Goal: Use online tool/utility: Utilize a website feature to perform a specific function

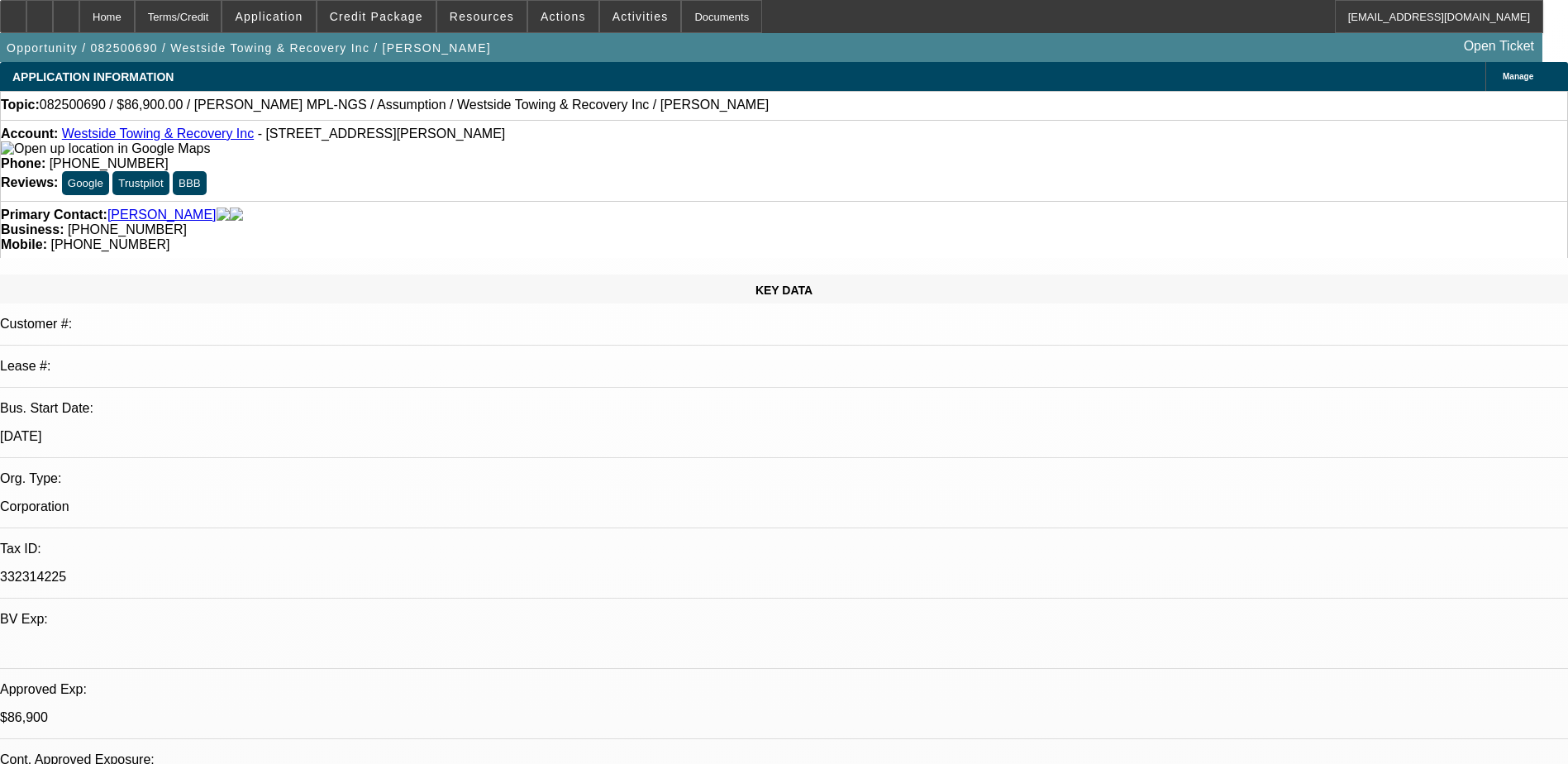
select select "0"
select select "3"
select select "2"
select select "0"
select select "4"
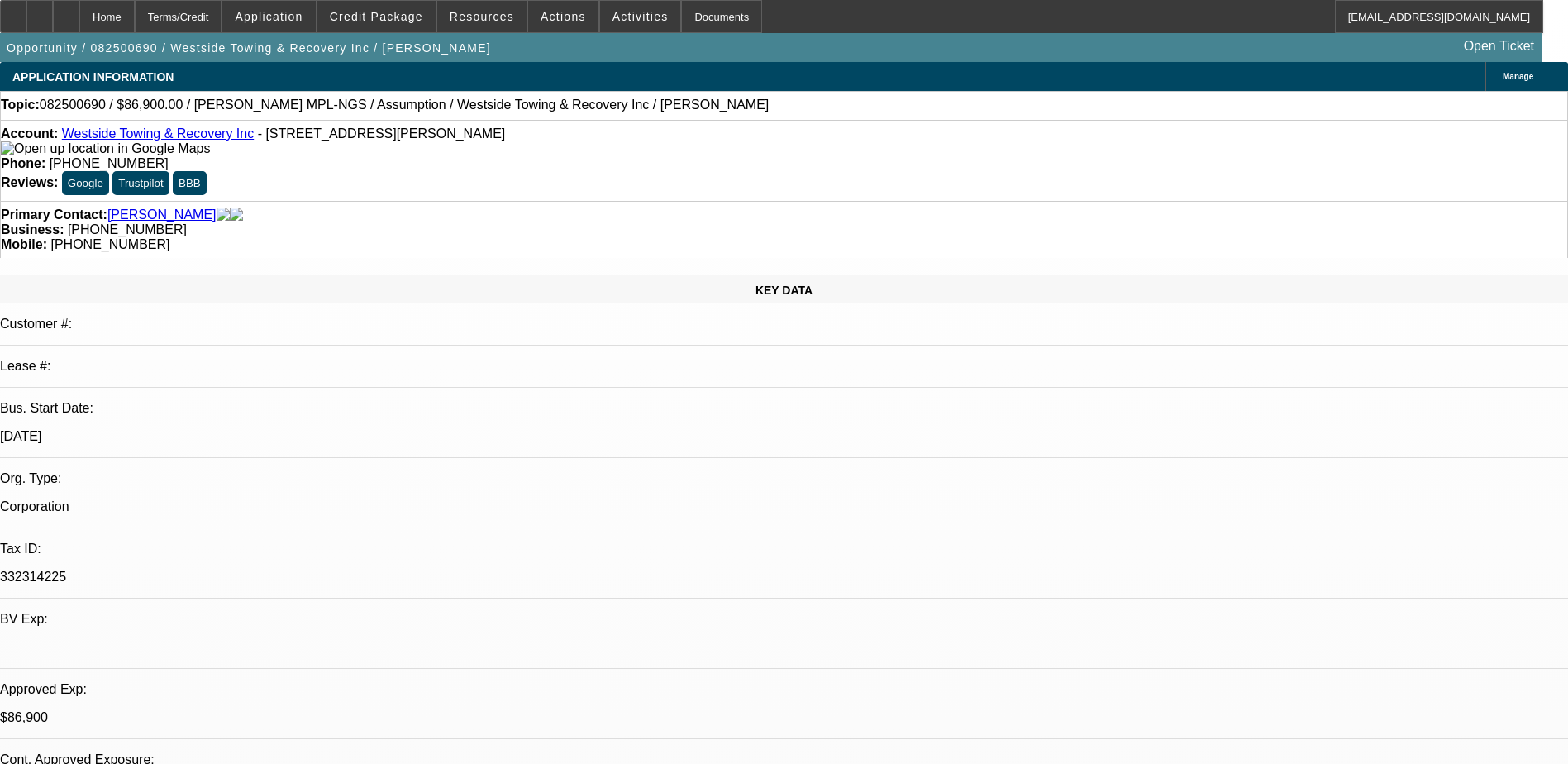
select select "0"
select select "2"
select select "0.1"
select select "4"
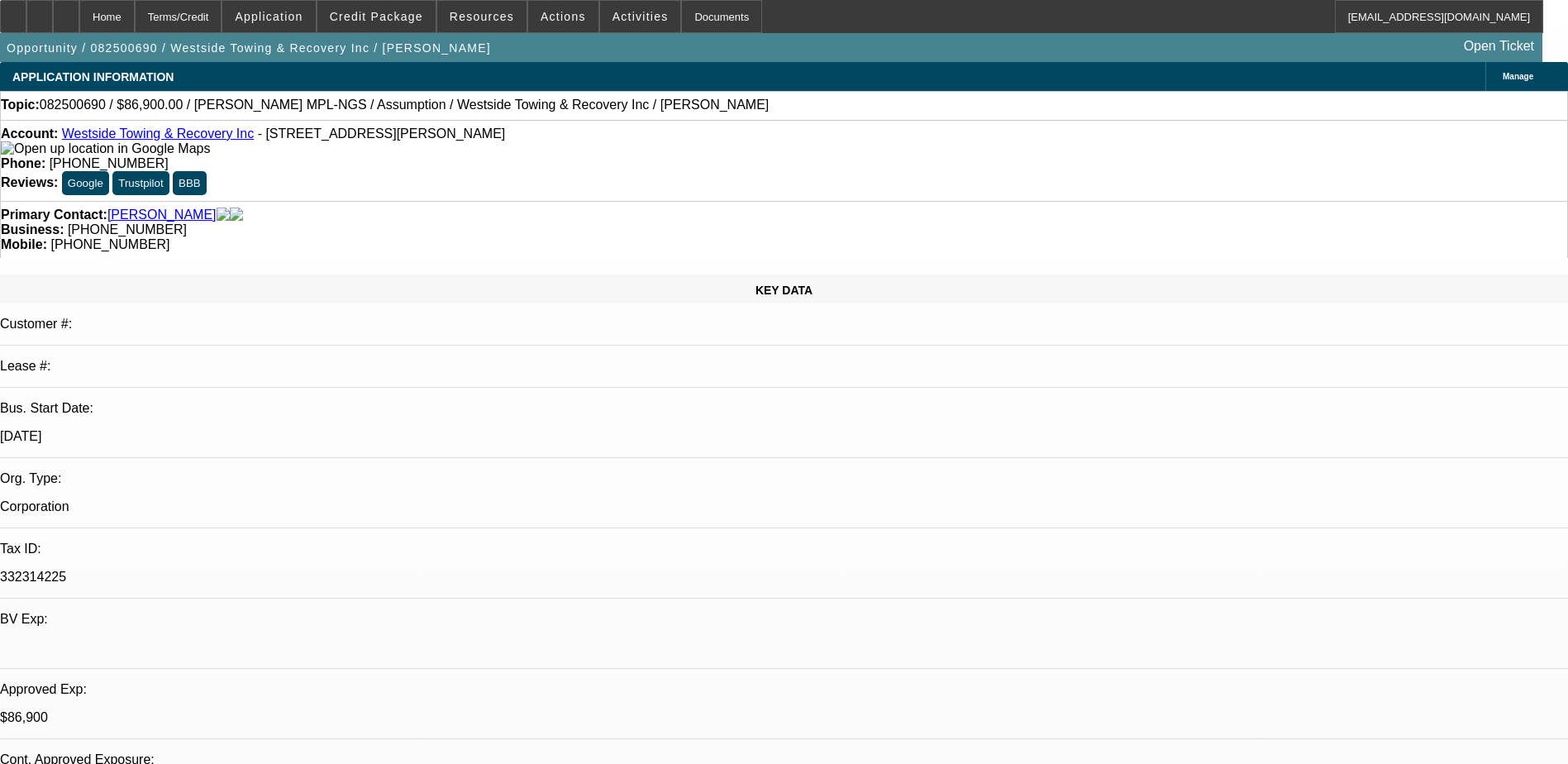
scroll to position [2465, 0]
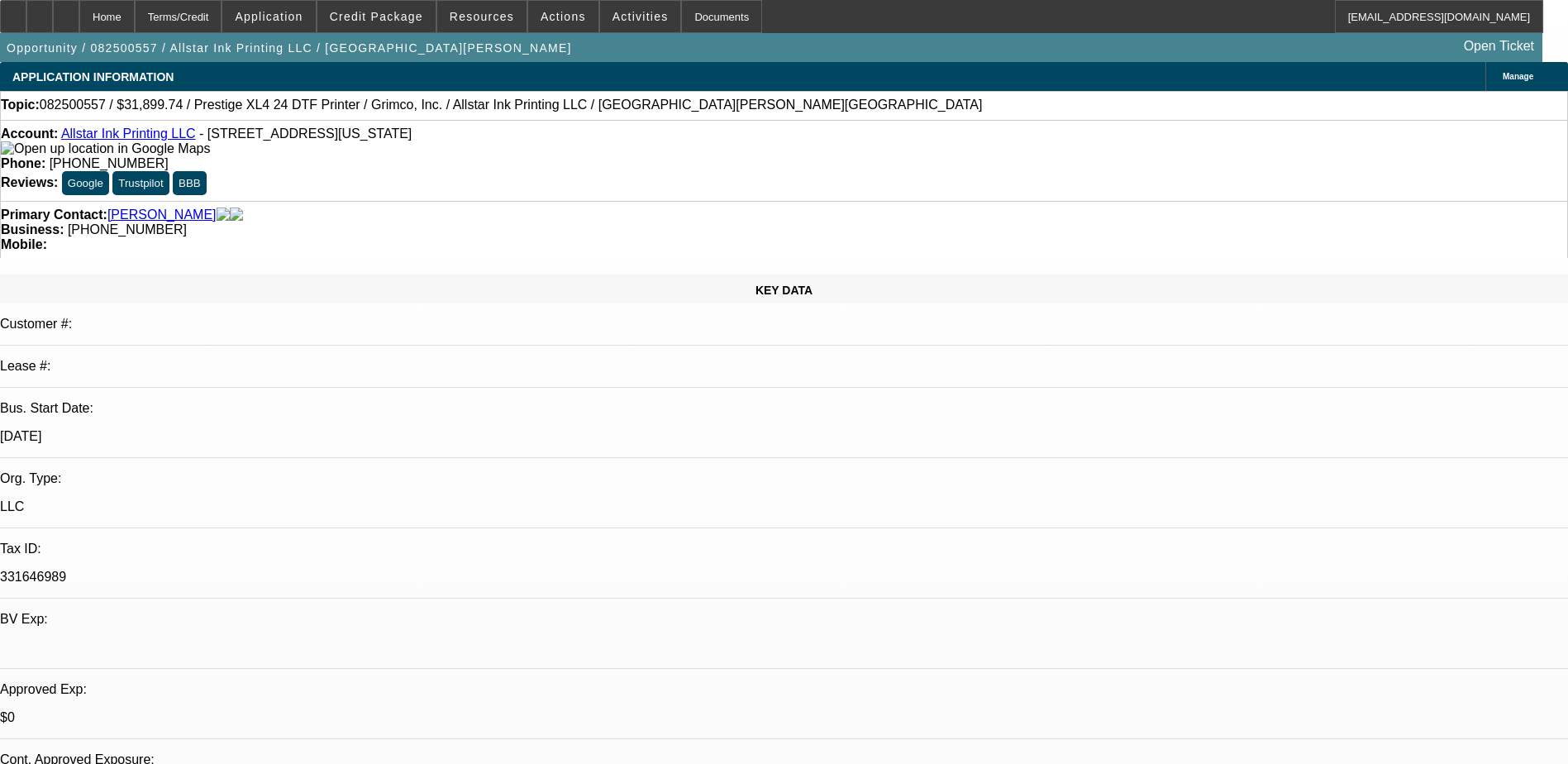
select select "0"
select select "2"
select select "0.1"
select select "4"
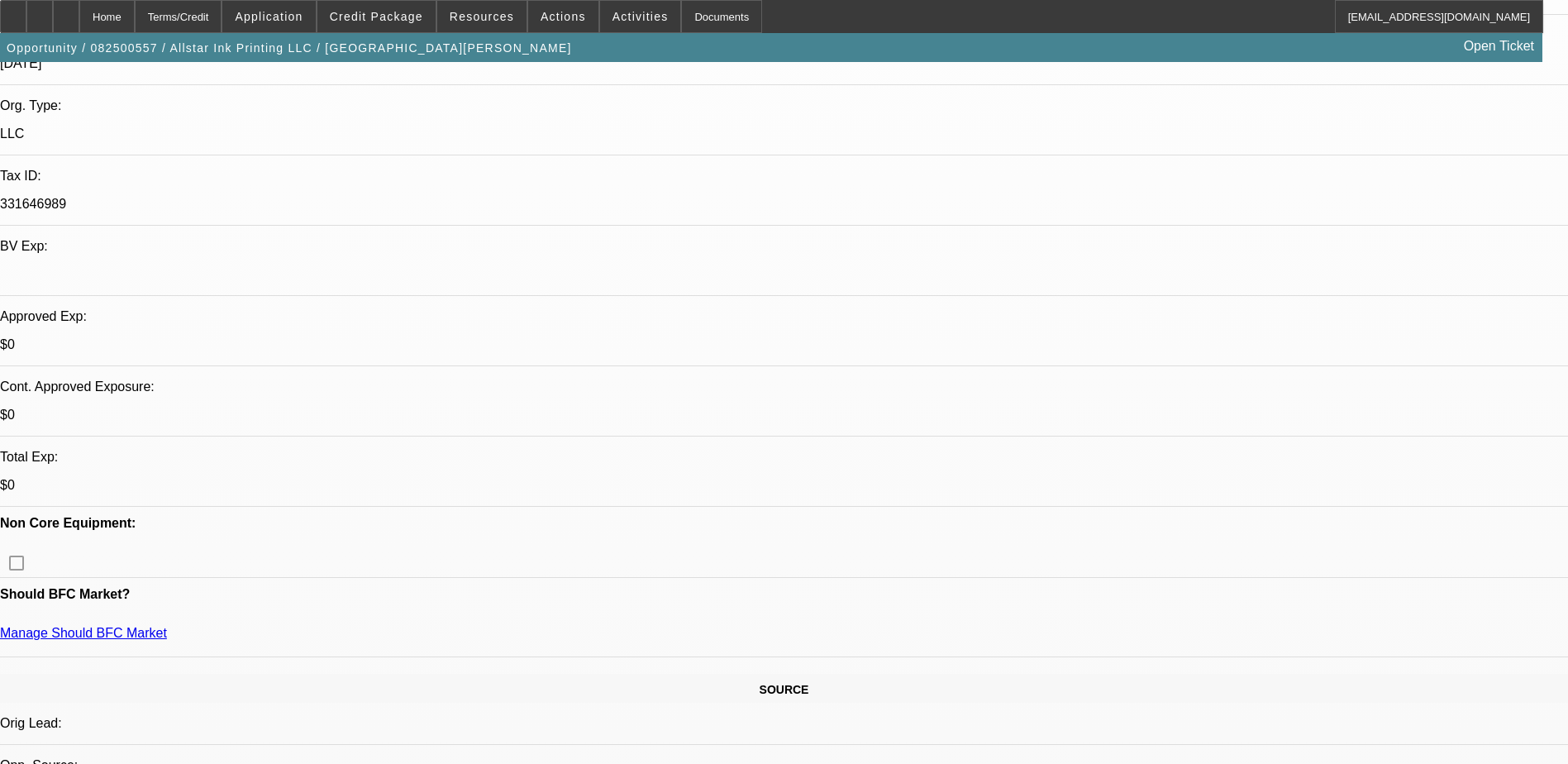
scroll to position [661, 0]
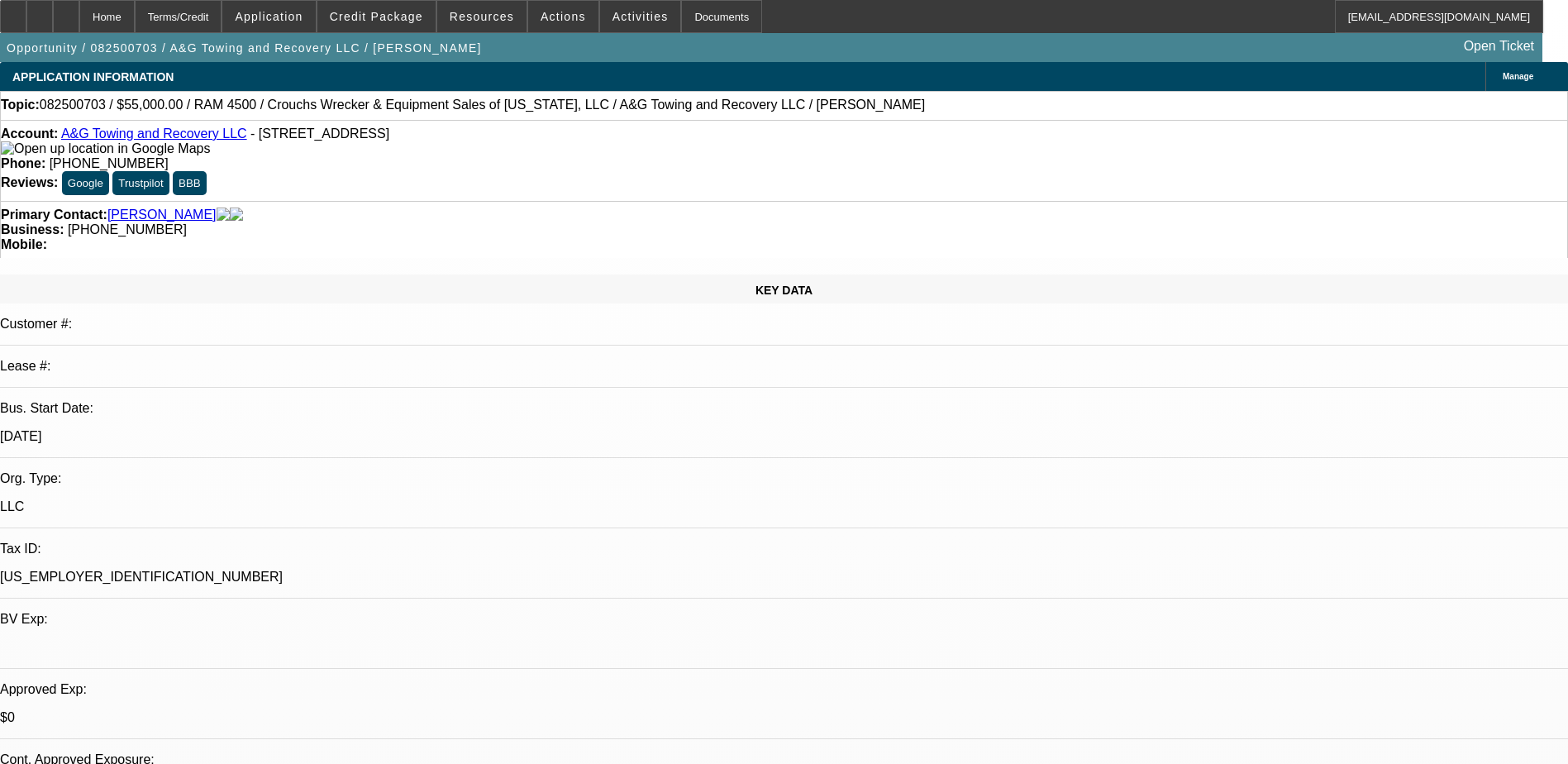
select select "0"
select select "2"
select select "0.1"
select select "4"
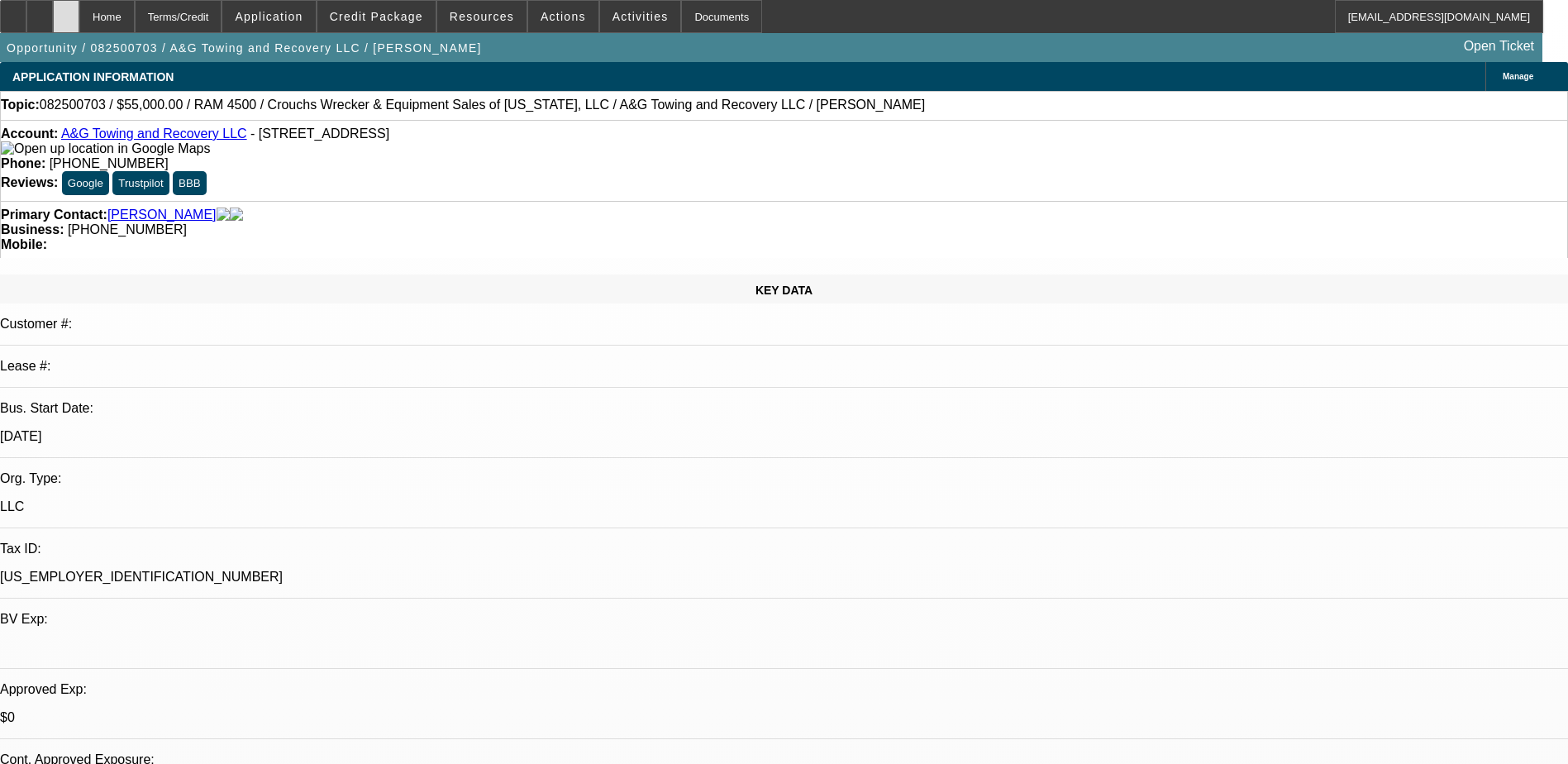
click at [66, 11] on icon at bounding box center [66, 11] width 0 height 0
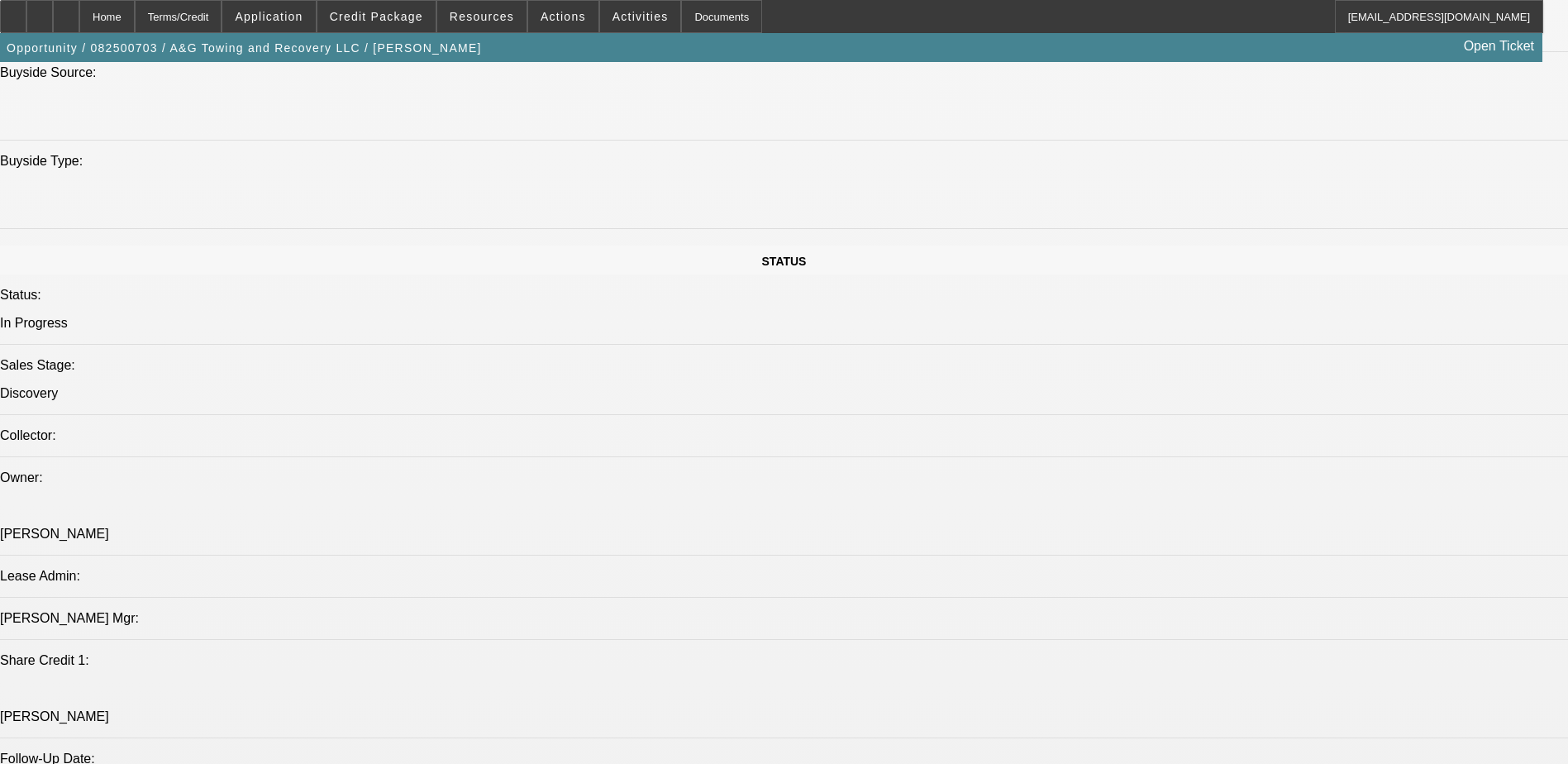
select select "0"
select select "2"
select select "0.1"
select select "1"
select select "2"
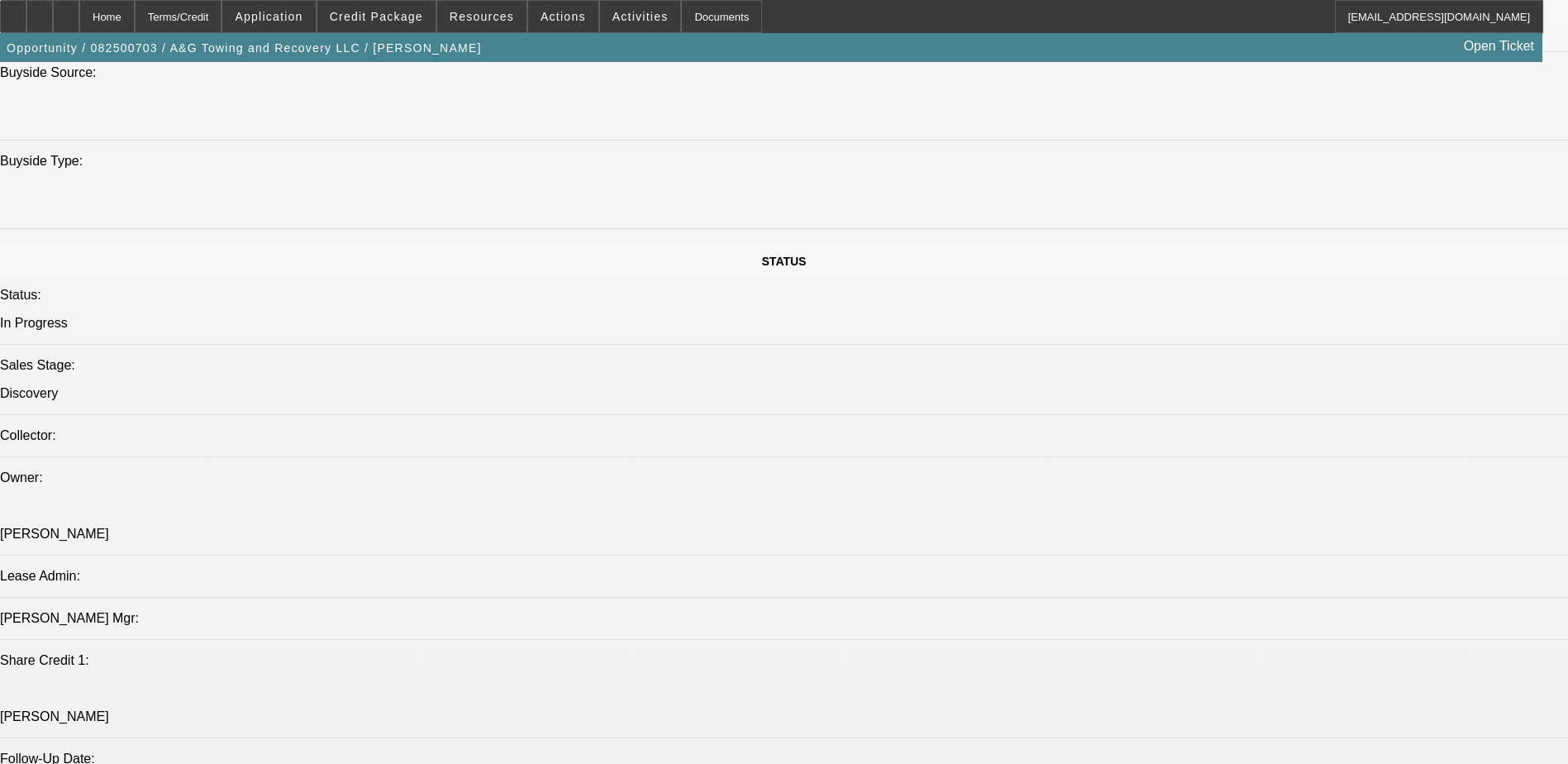
select select "4"
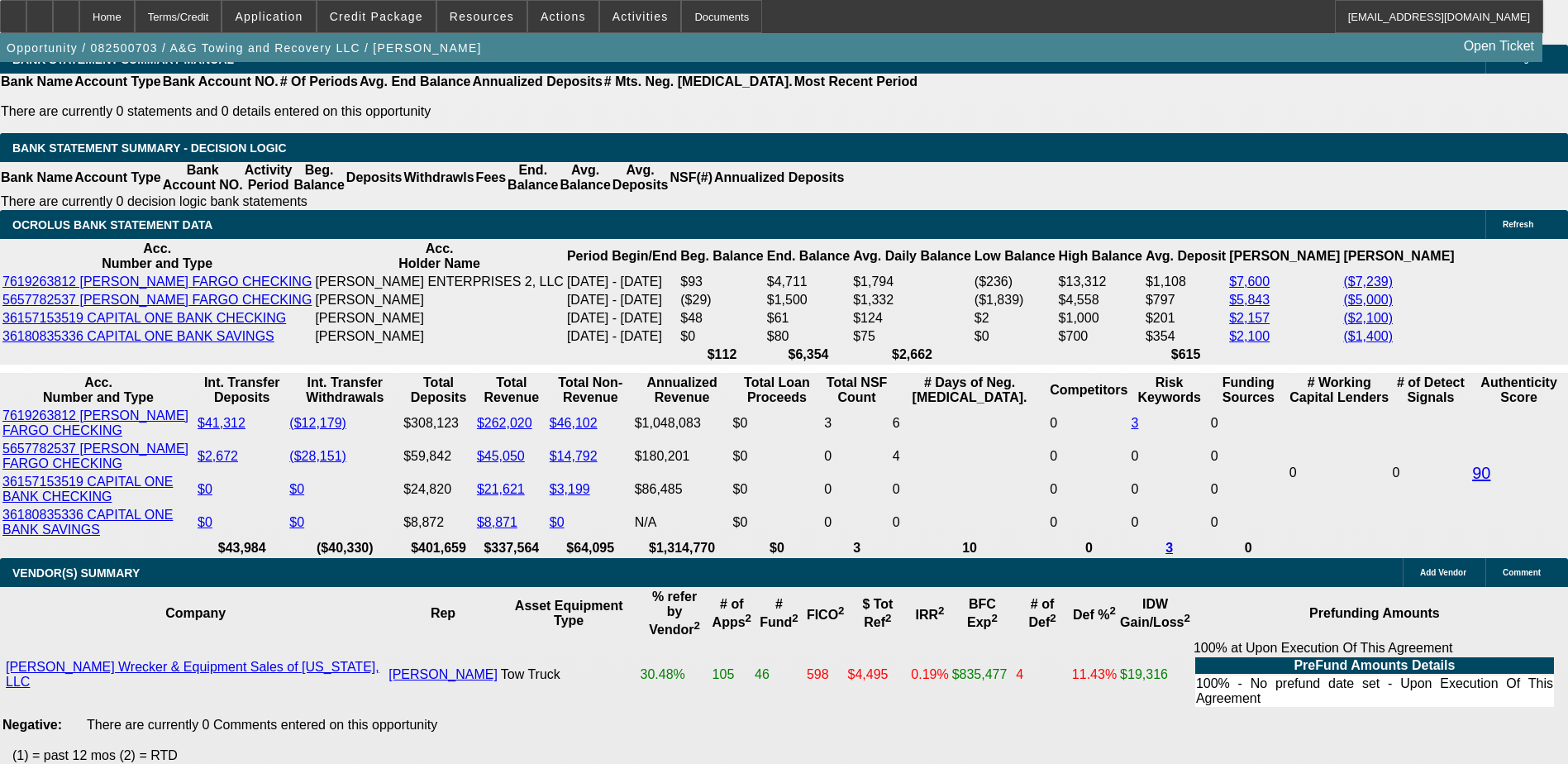
scroll to position [2601, 0]
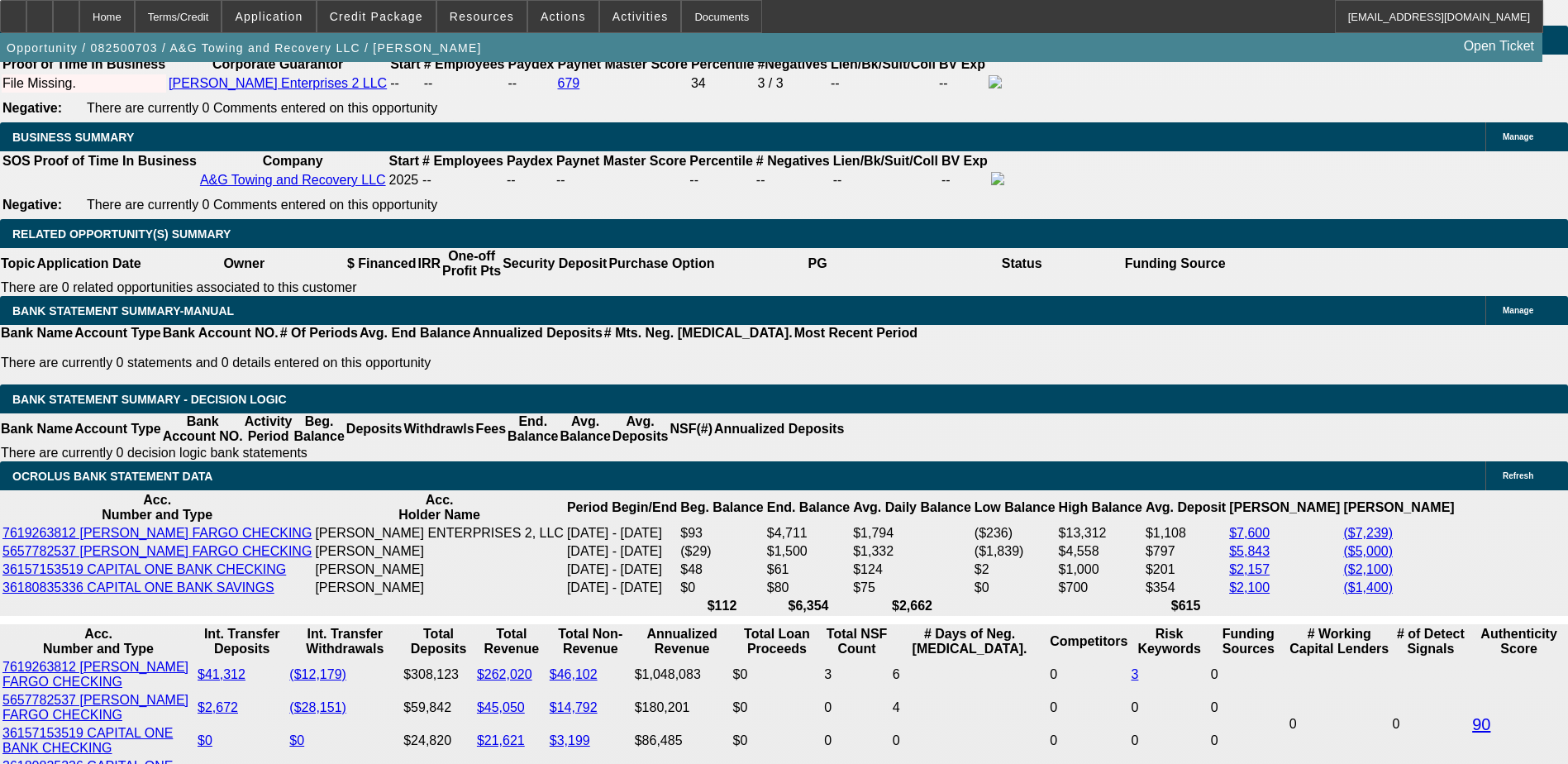
type input "$0.00"
select select "0.1"
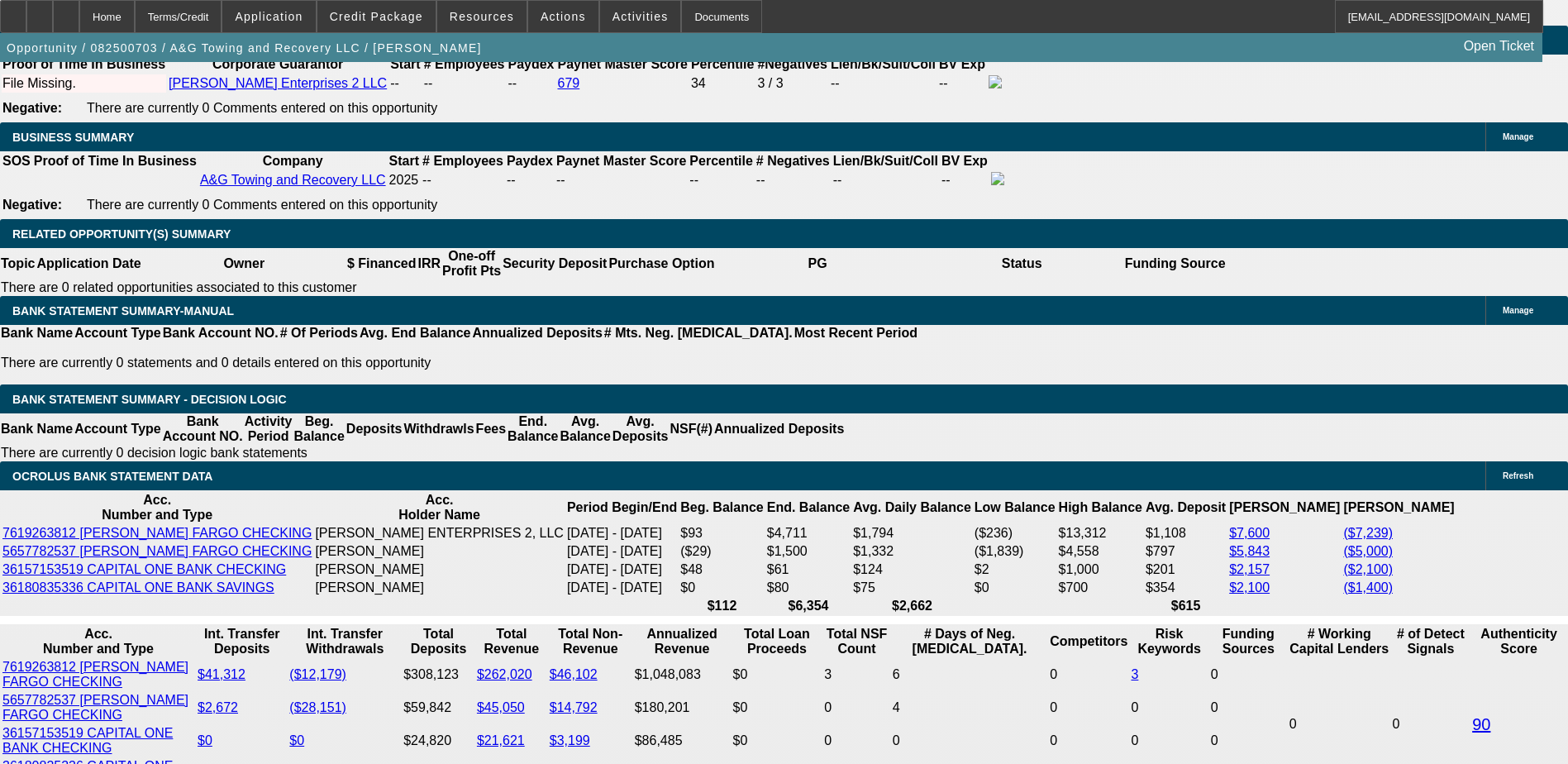
type input "$5,500.00"
select select "0.2"
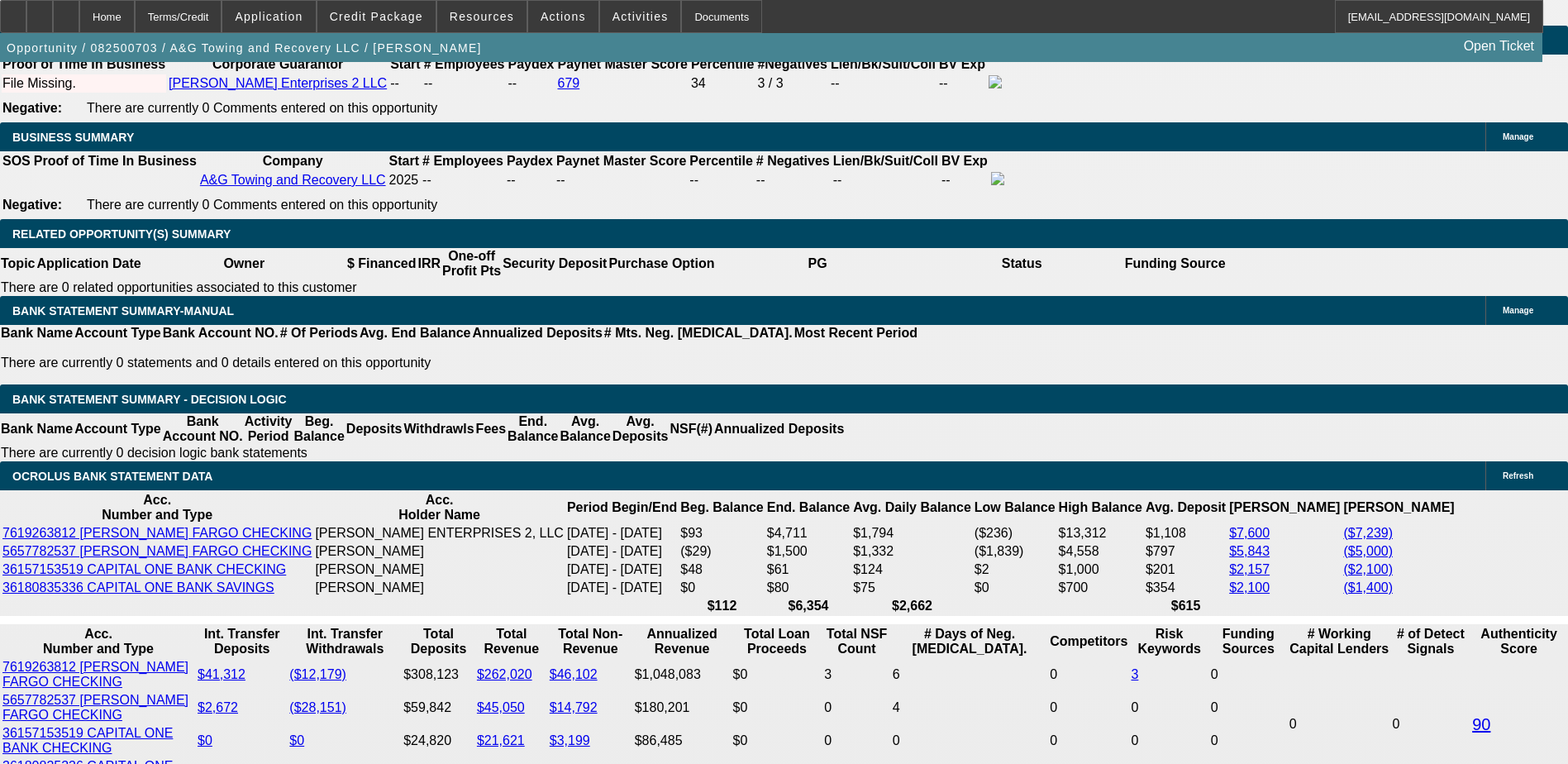
type input "$11,000.00"
select select "0.05"
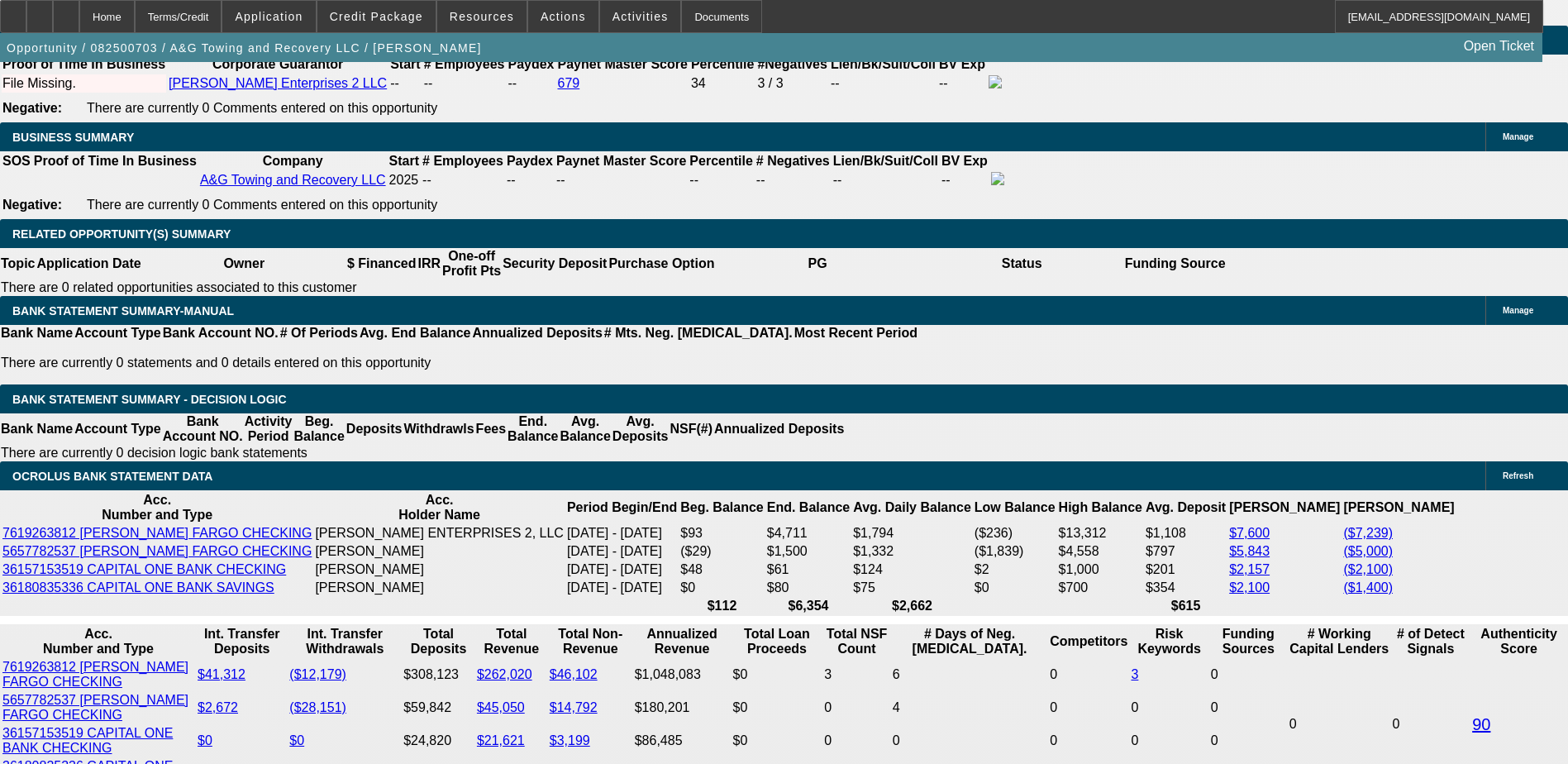
type input "$2,750.00"
select select "0"
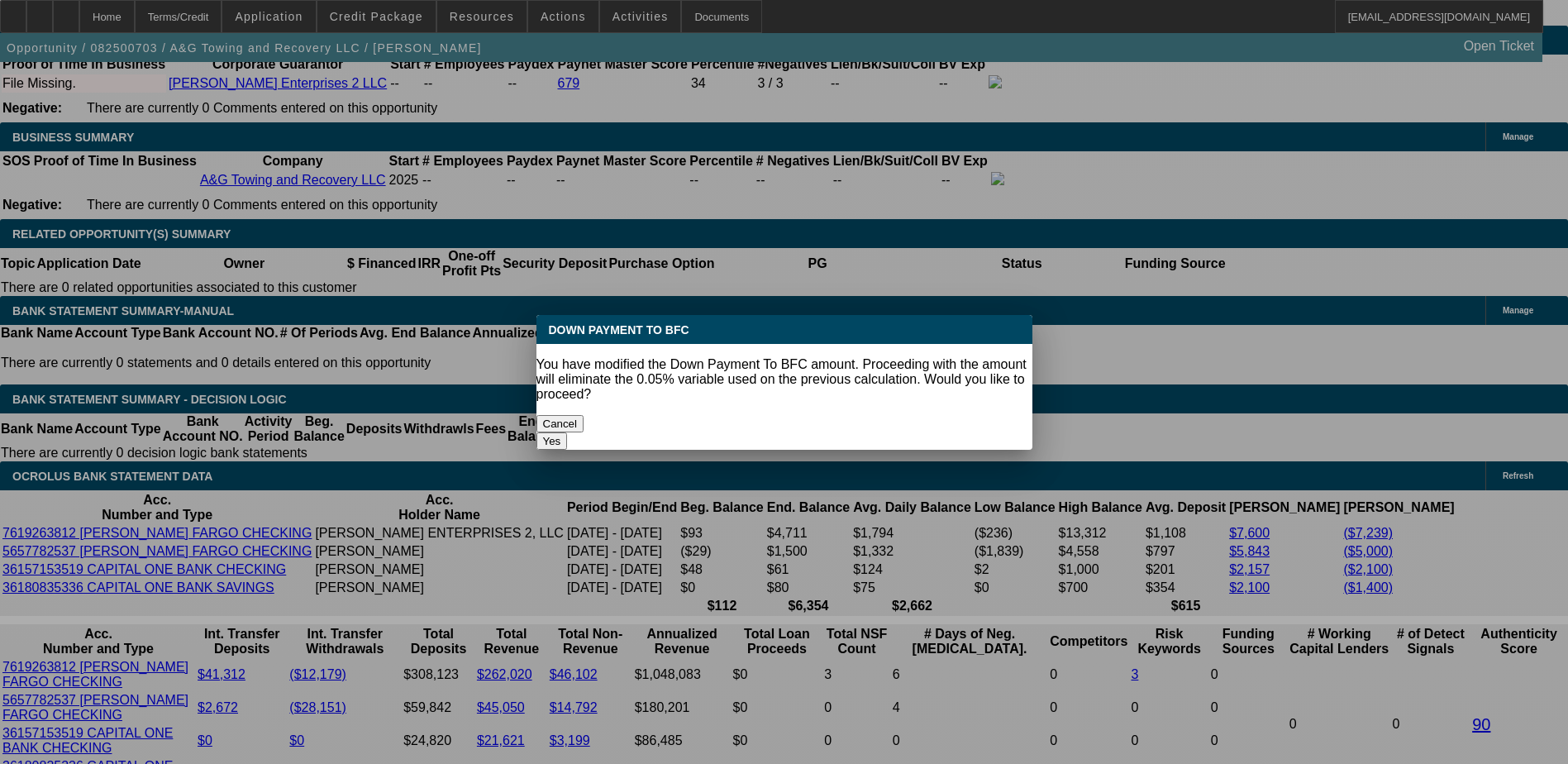
scroll to position [0, 0]
click at [568, 433] on button "Yes" at bounding box center [552, 441] width 31 height 17
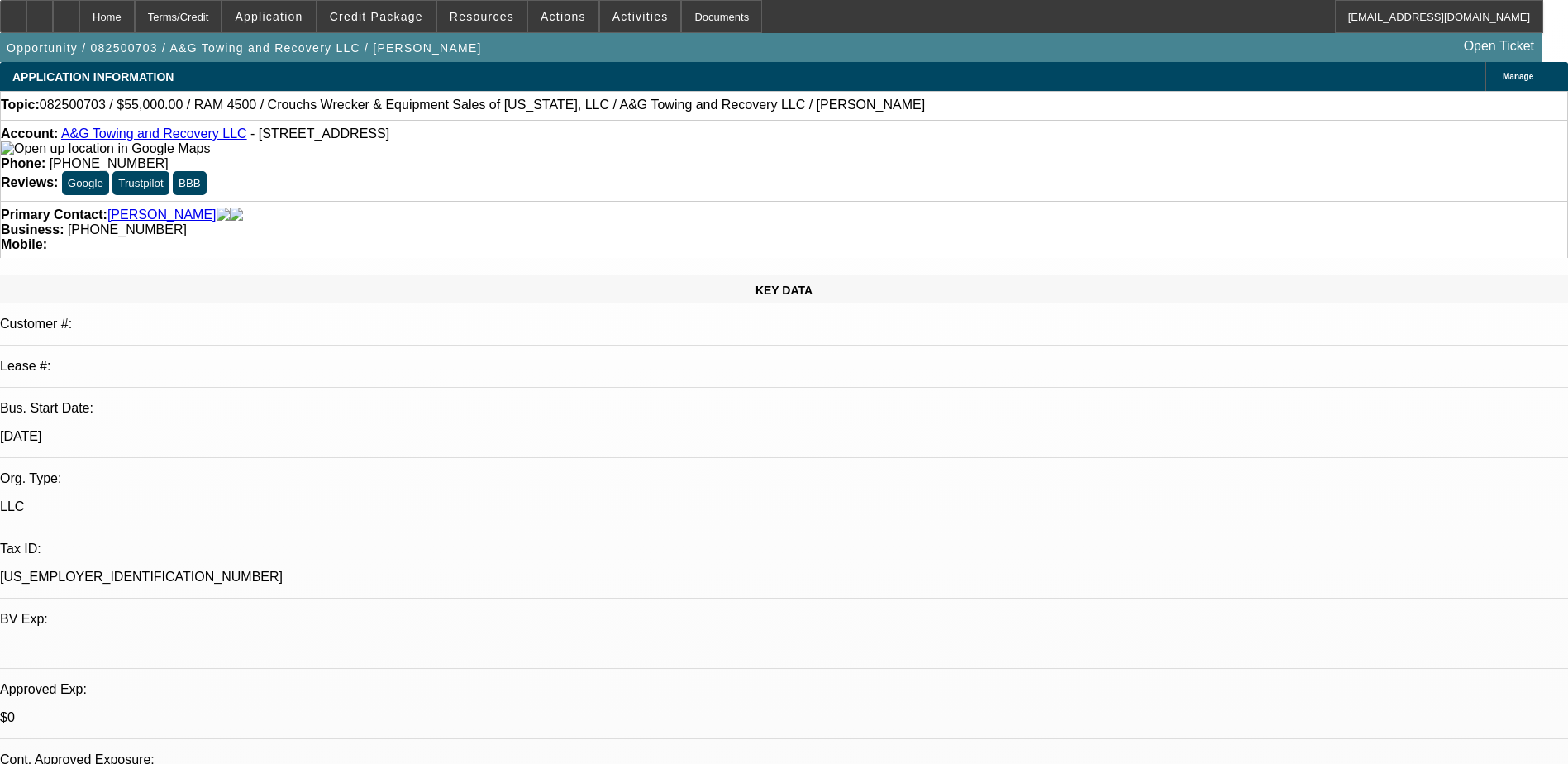
scroll to position [2601, 0]
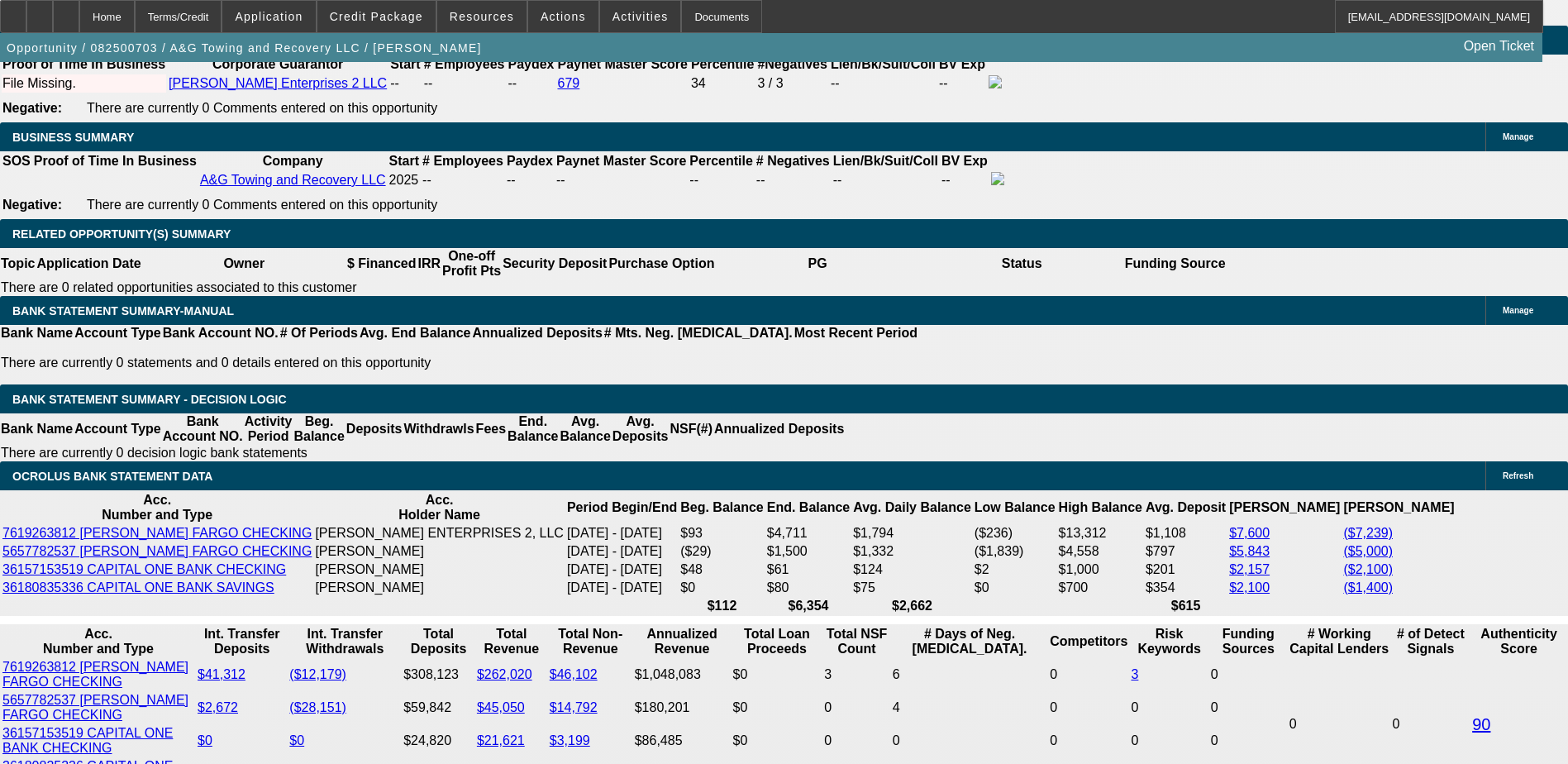
type input "$5,000.00"
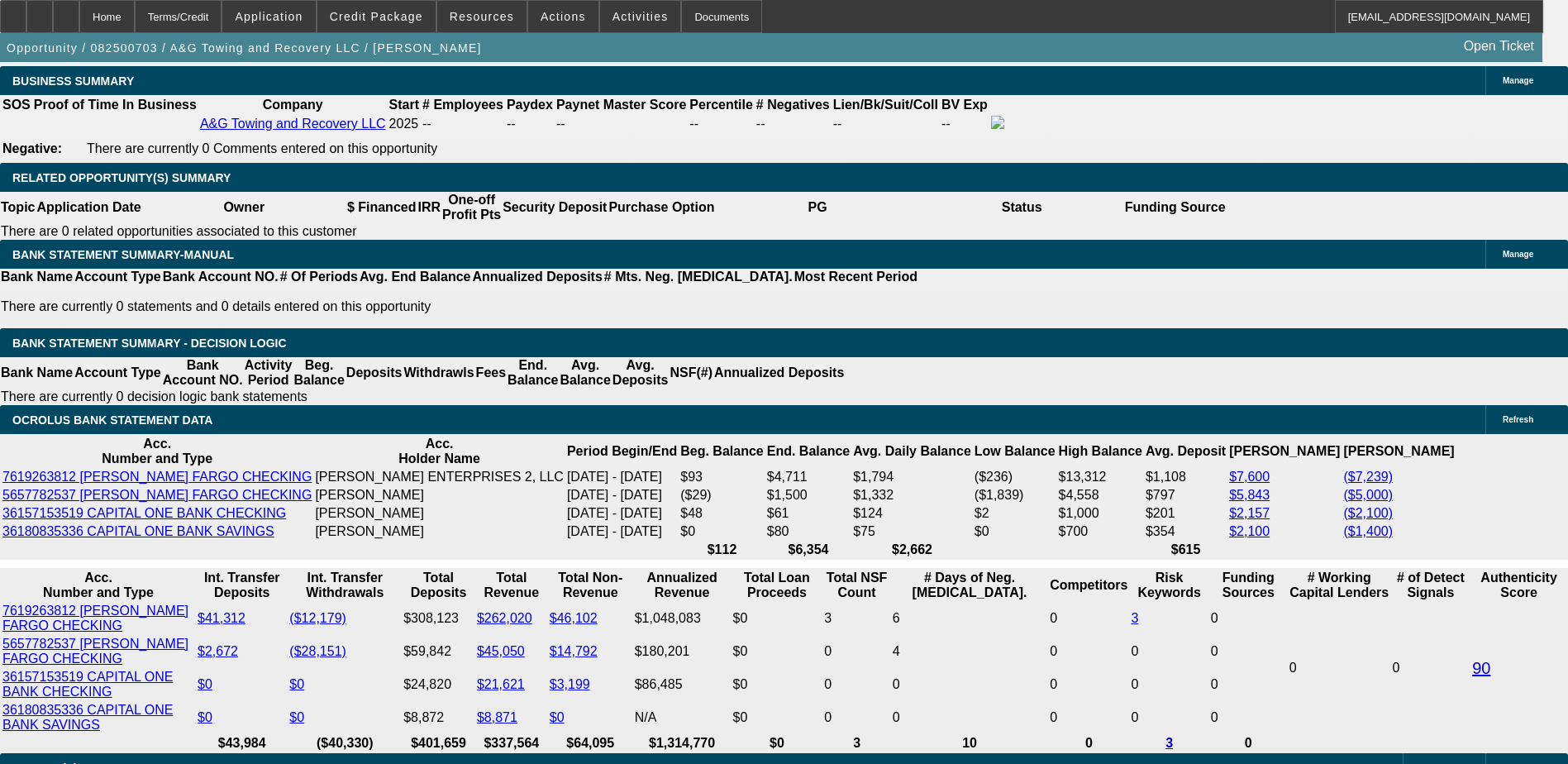
scroll to position [2684, 0]
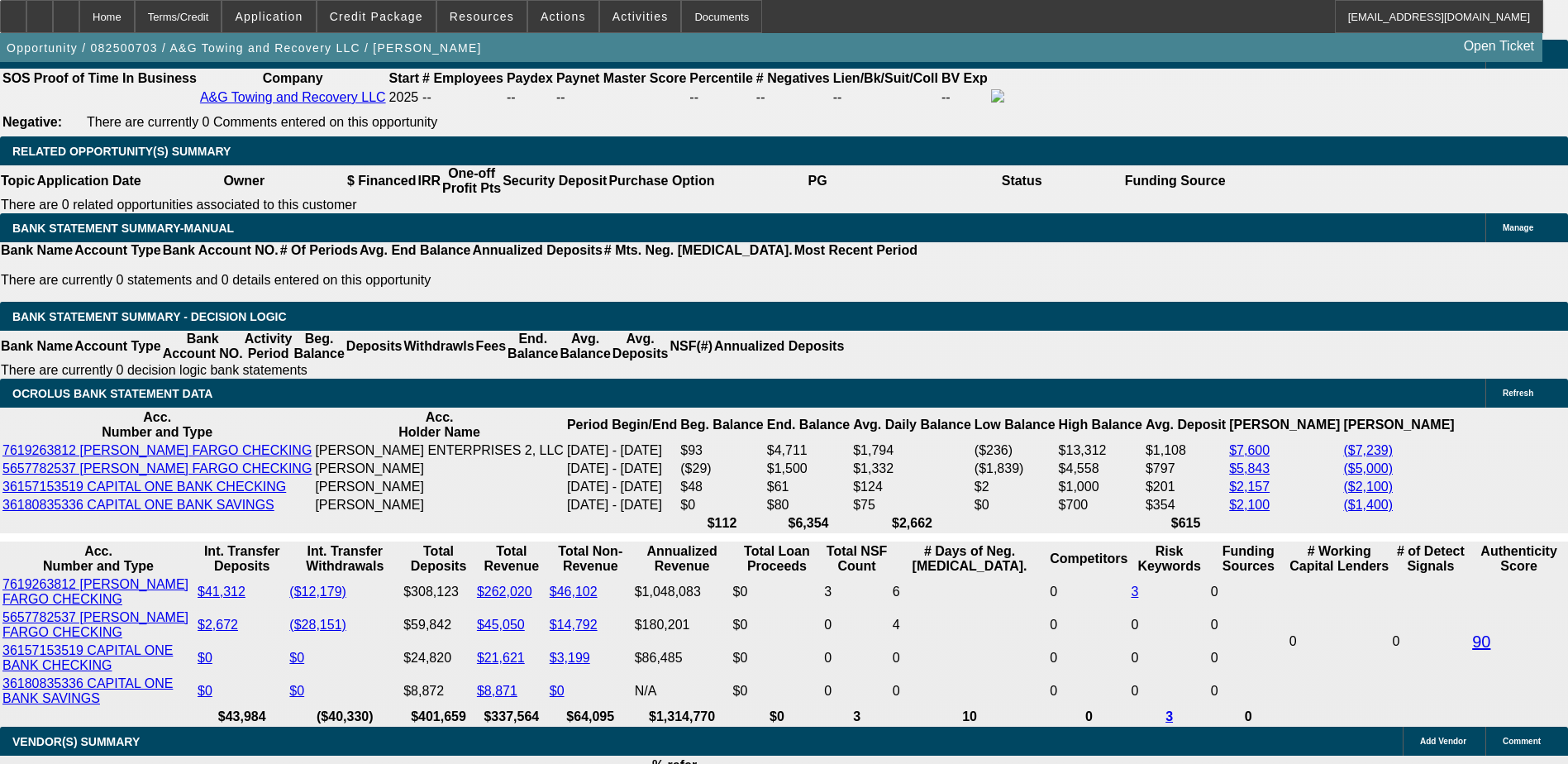
click at [399, 551] on body "Home Terms/Credit Application Credit Package Resources Actions Activities Docum…" at bounding box center [784, 485] width 1568 height 6340
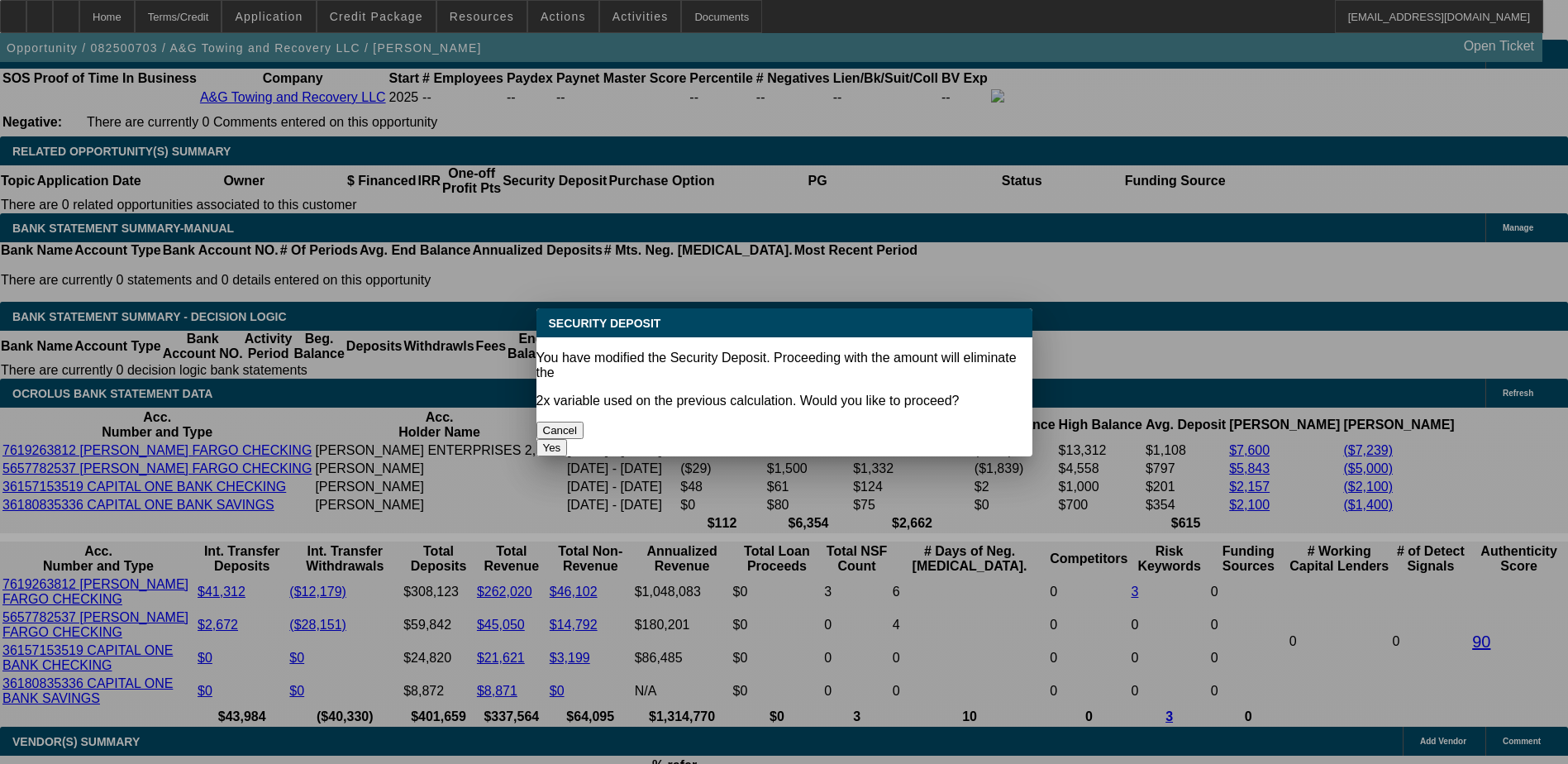
scroll to position [0, 0]
click at [584, 422] on button "Cancel" at bounding box center [561, 430] width 48 height 17
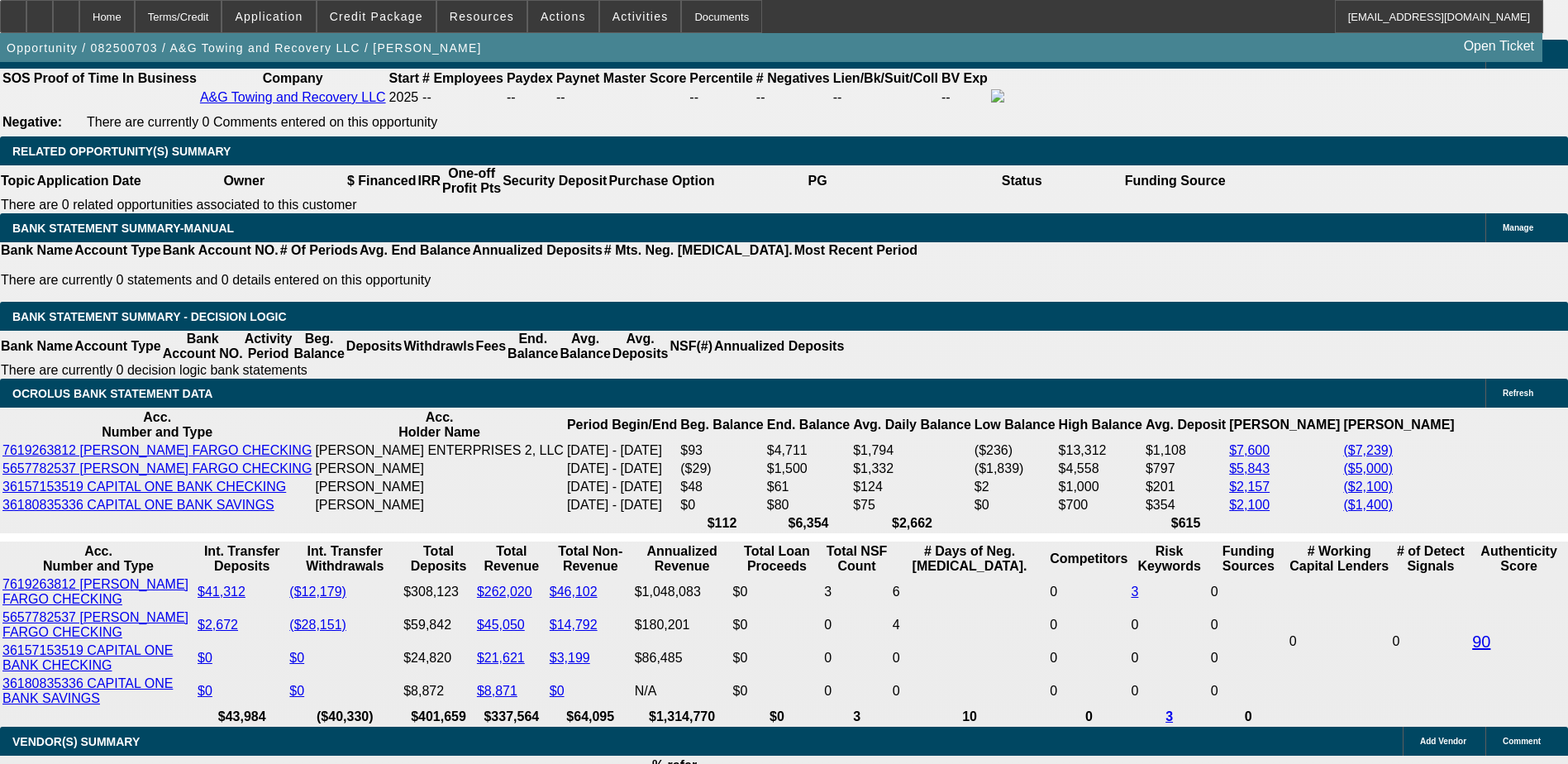
type input "48"
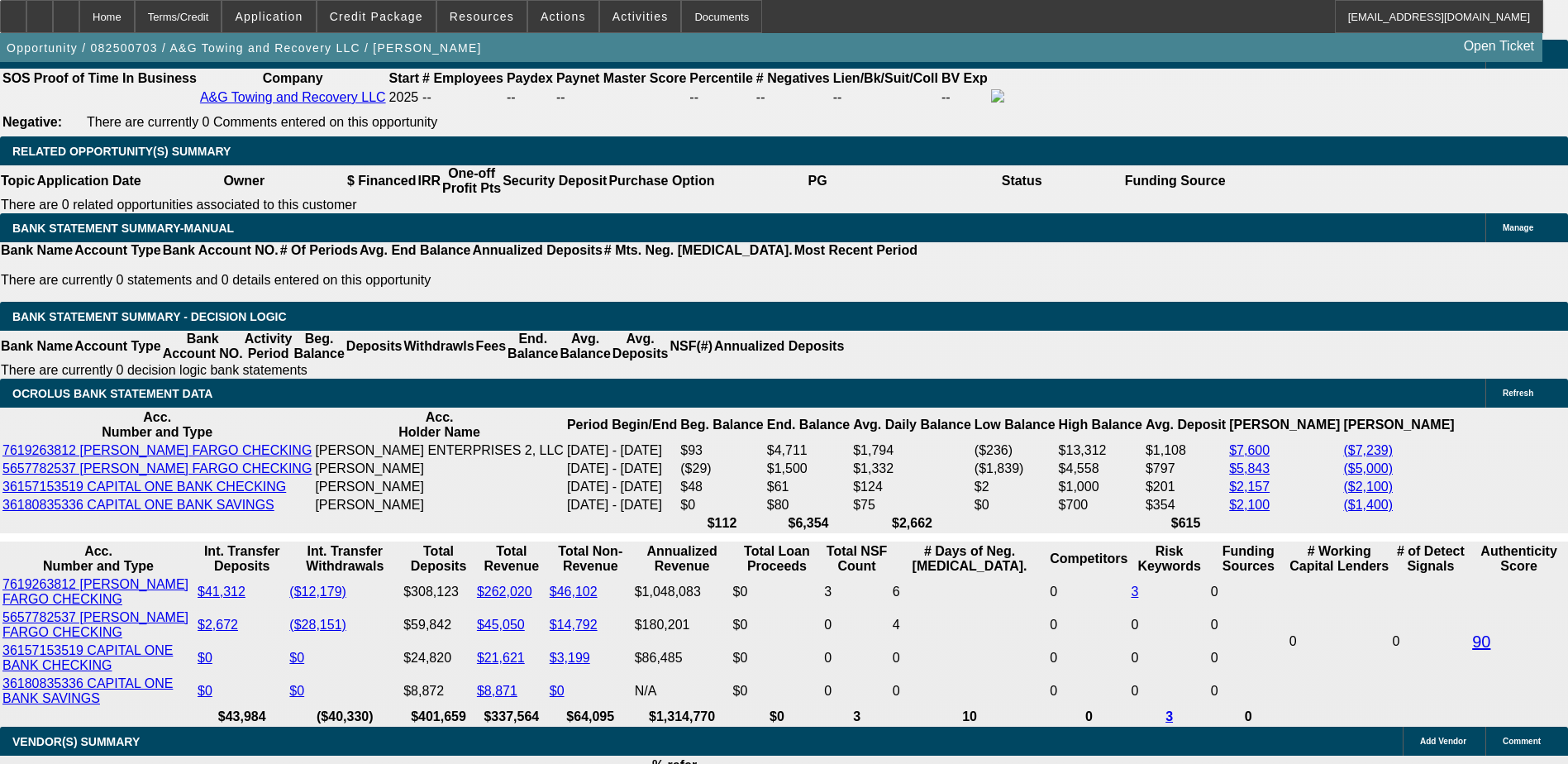
type input "$0.00"
type input "2"
type input "$2,169.52"
type input "$1,084.76"
type input "20"
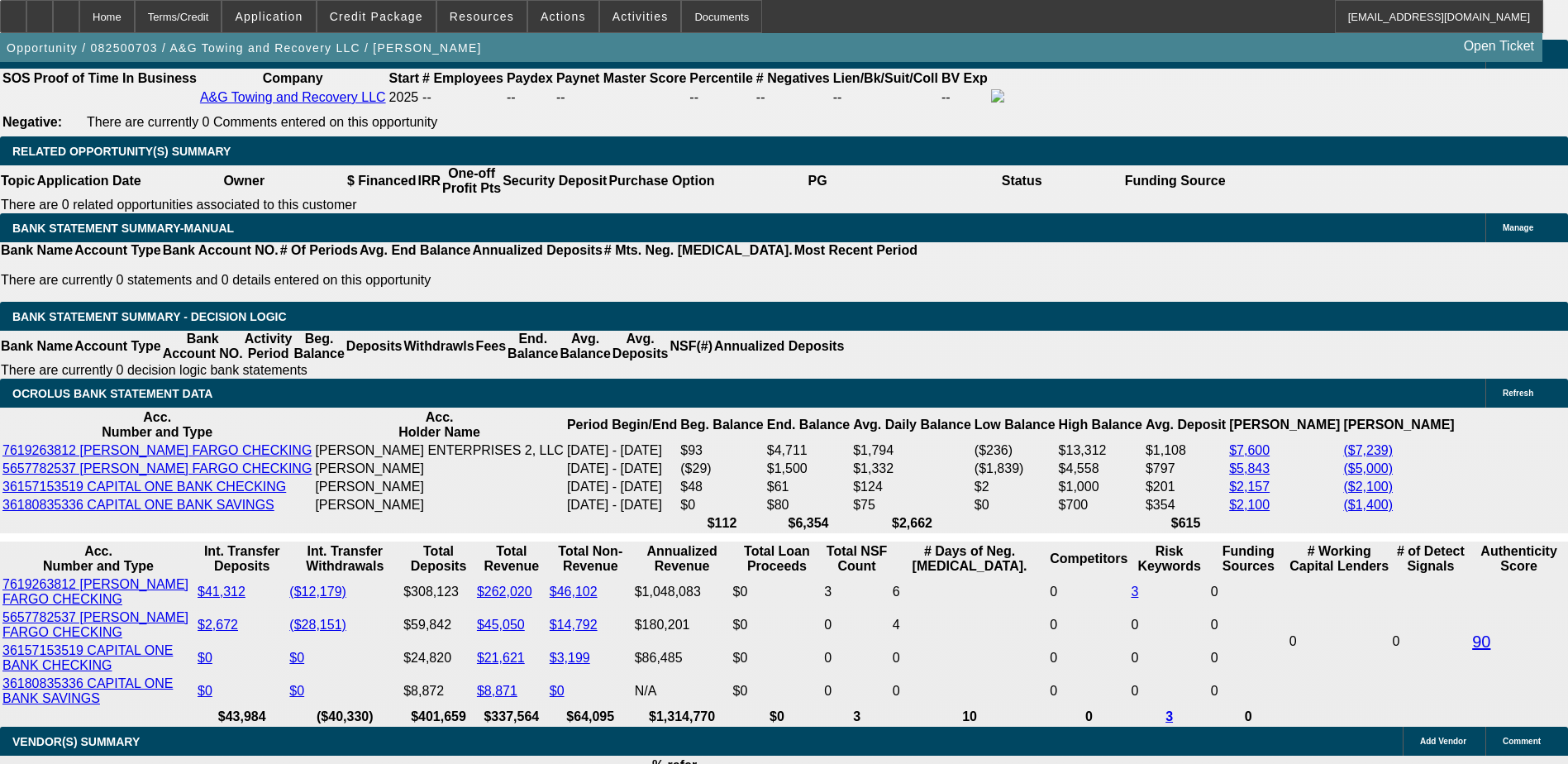
type input "$3,043.04"
type input "$1,521.52"
type input "20"
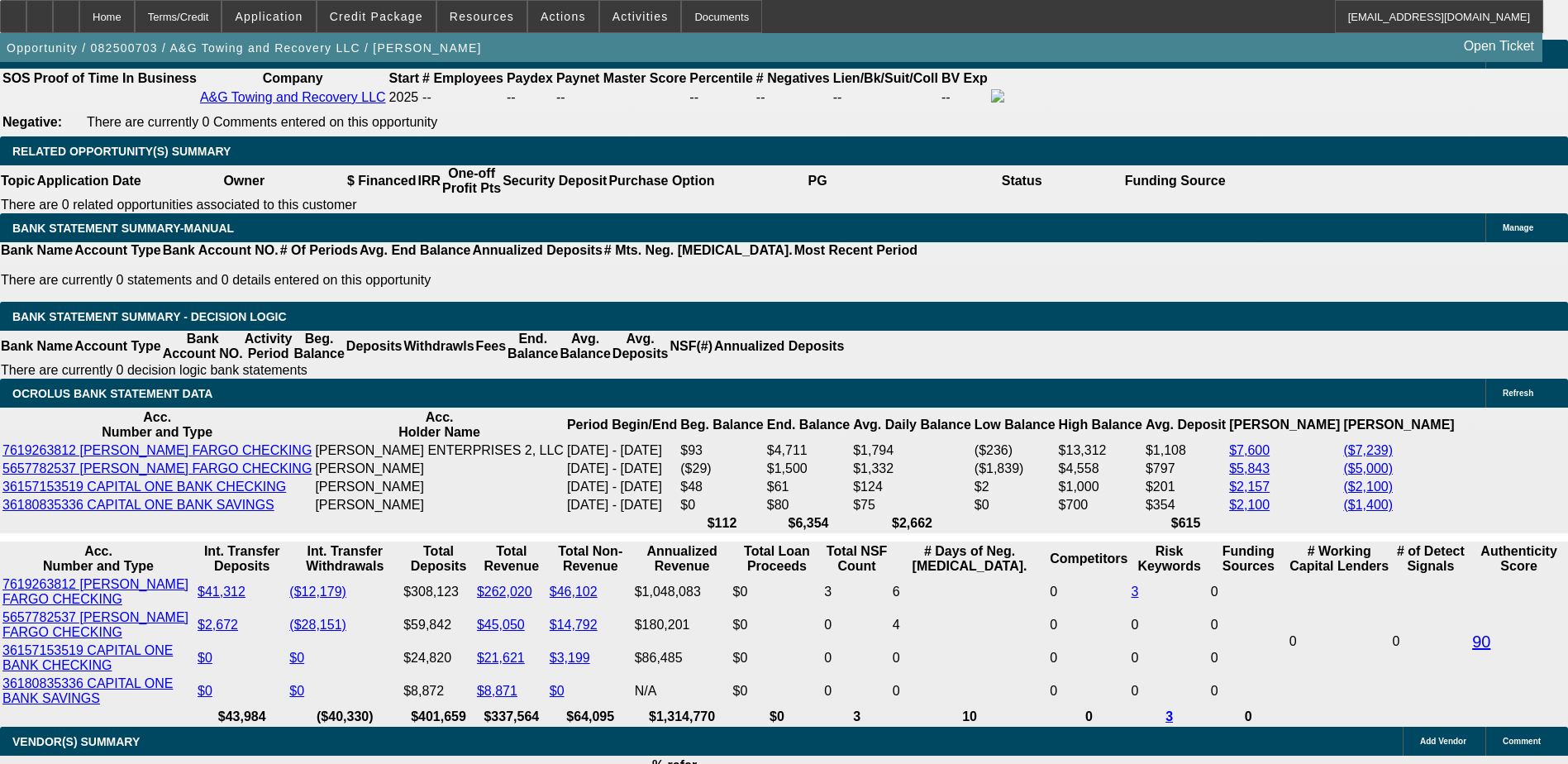
select select "1"
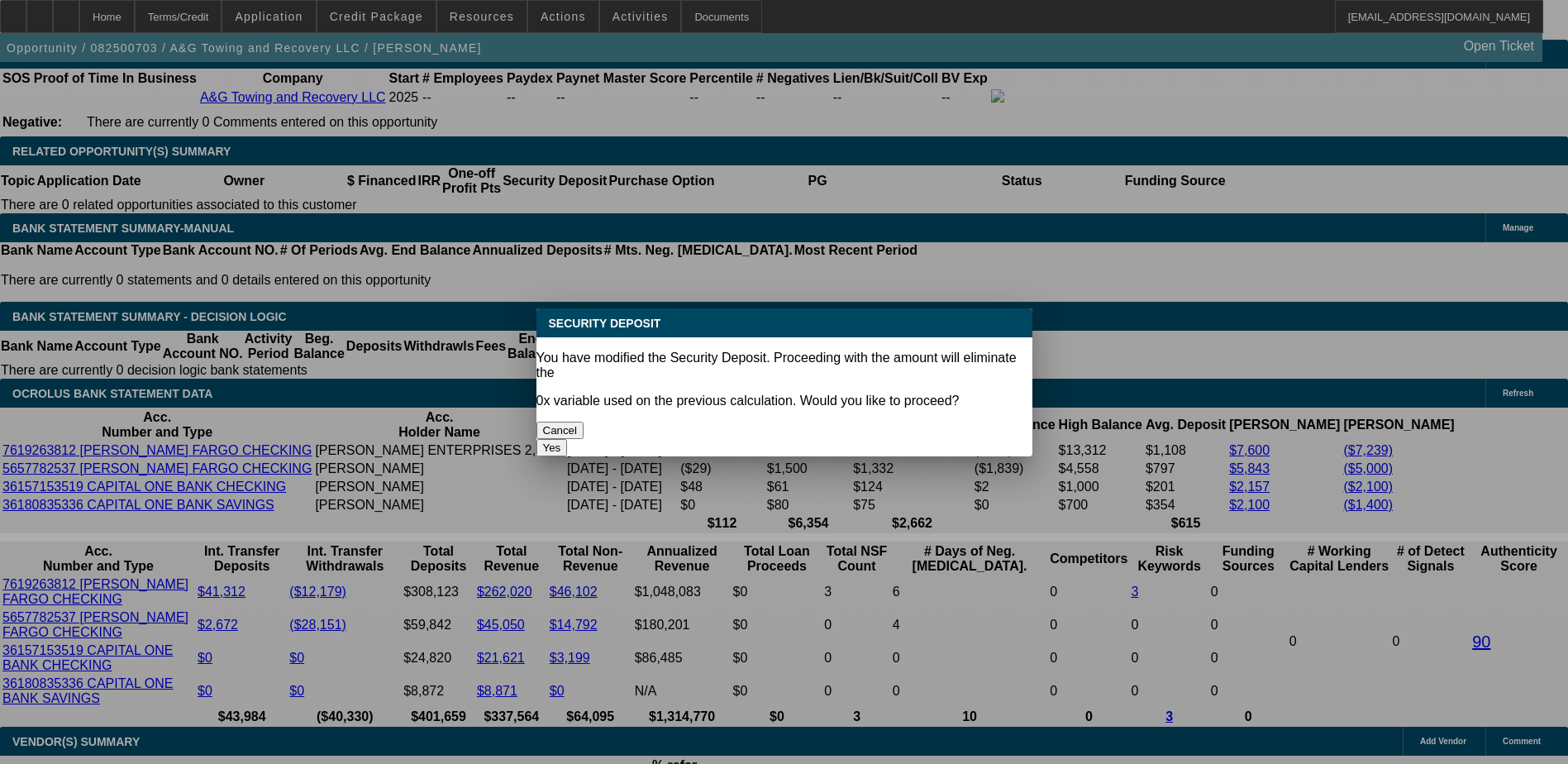
click at [584, 422] on button "Cancel" at bounding box center [561, 430] width 48 height 17
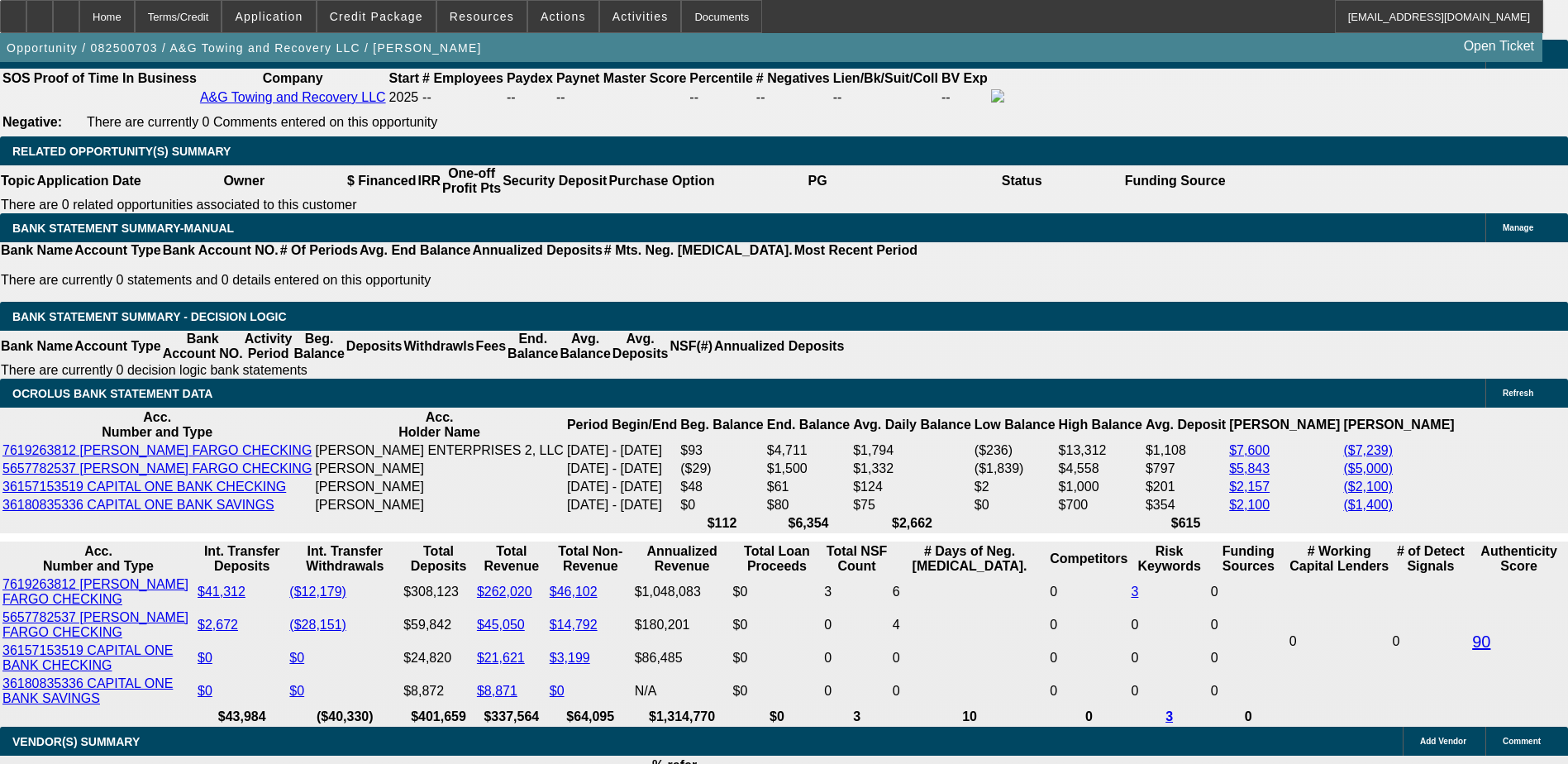
select select "2"
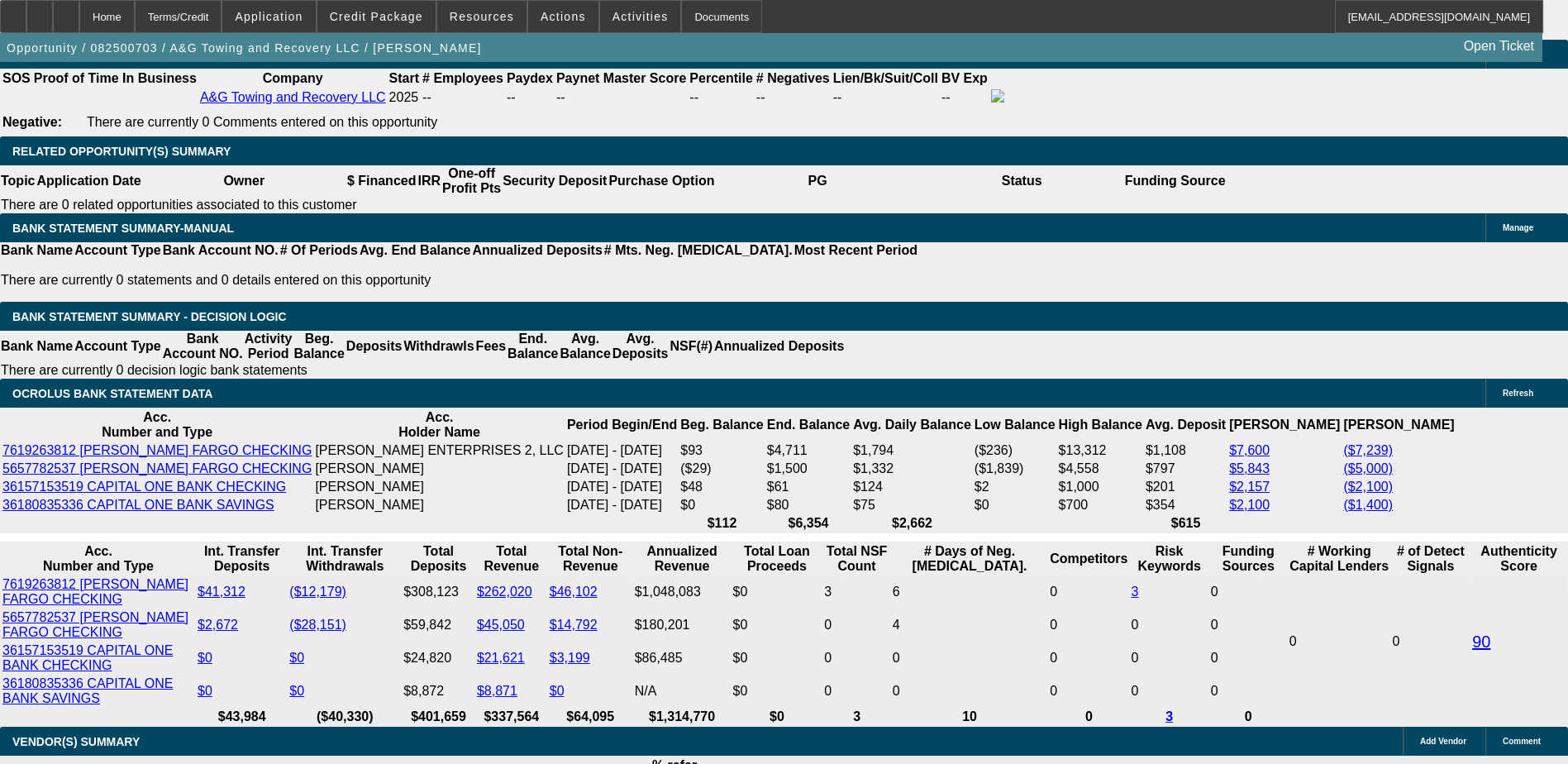
select select "1"
select select "0"
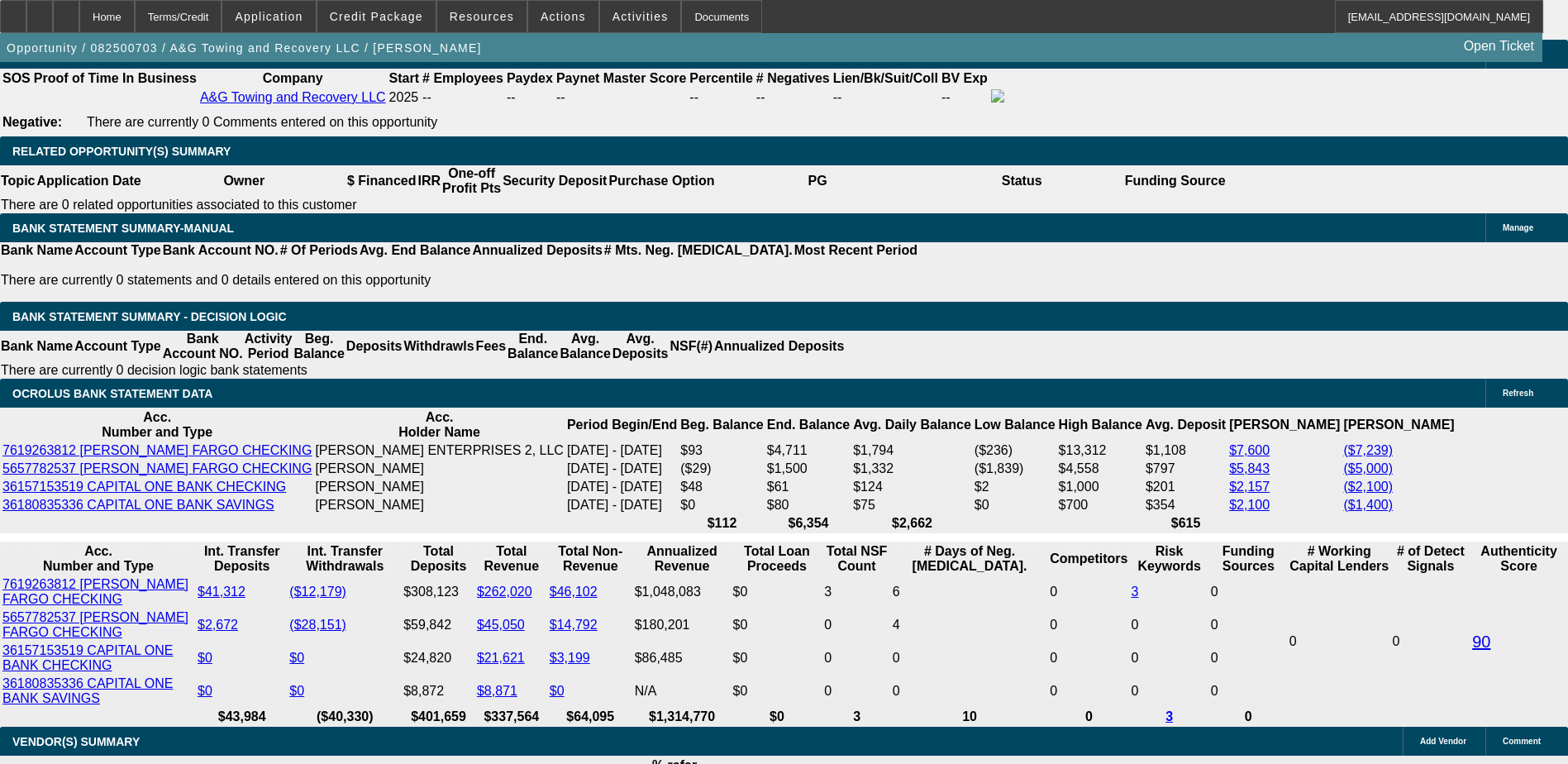
scroll to position [0, 0]
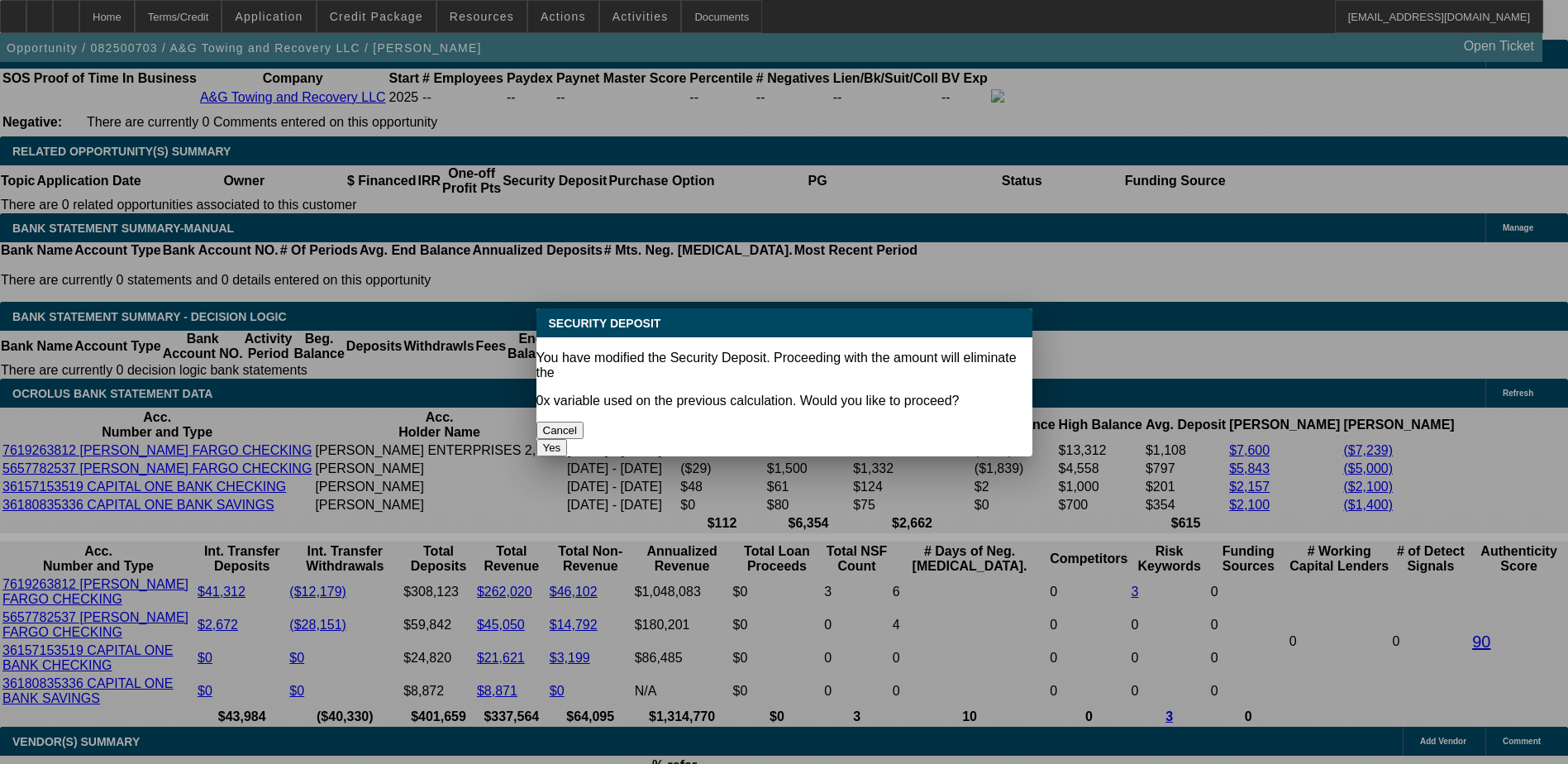
click at [568, 439] on button "Yes" at bounding box center [552, 447] width 31 height 17
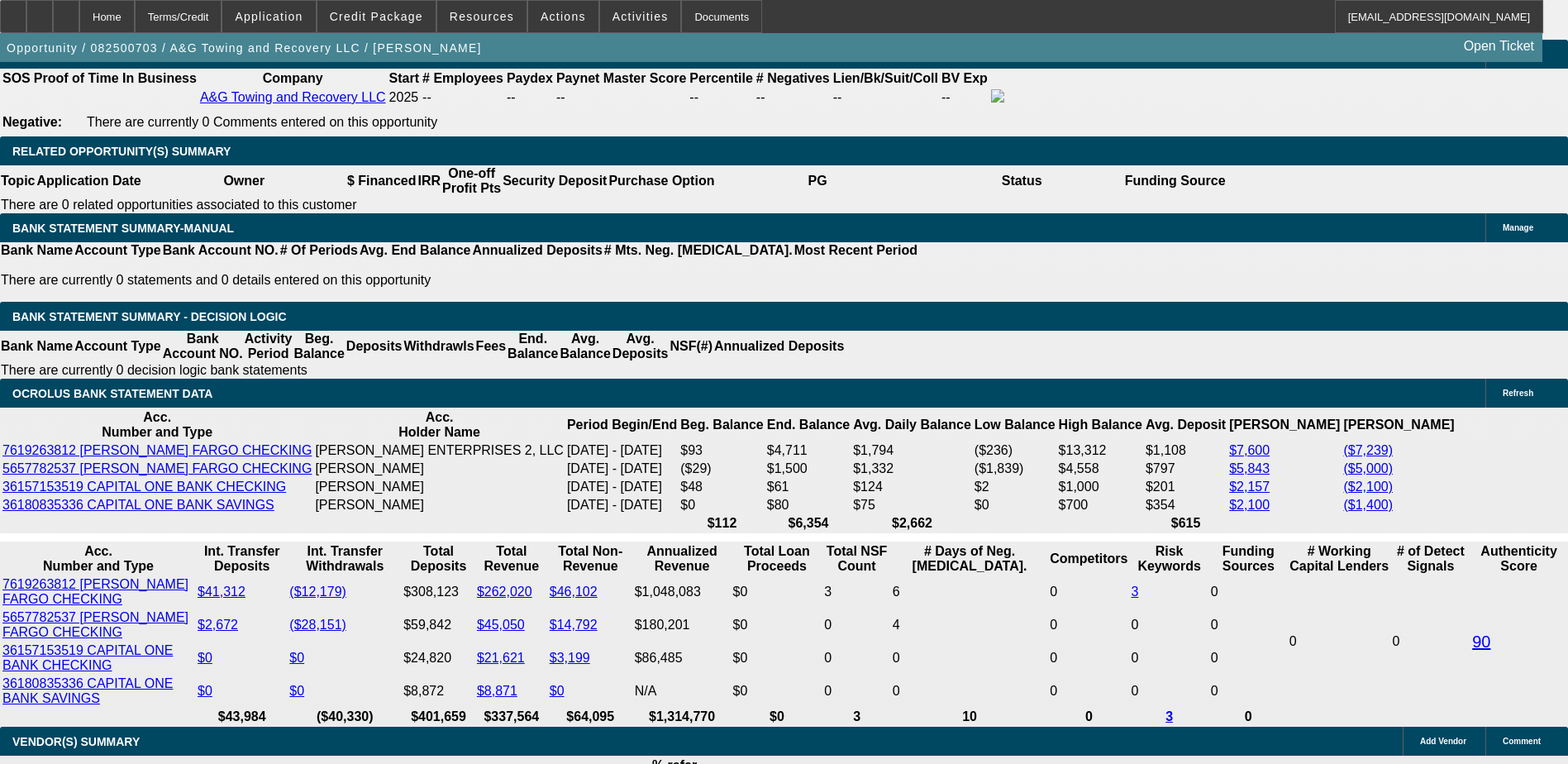
type input "$0.00"
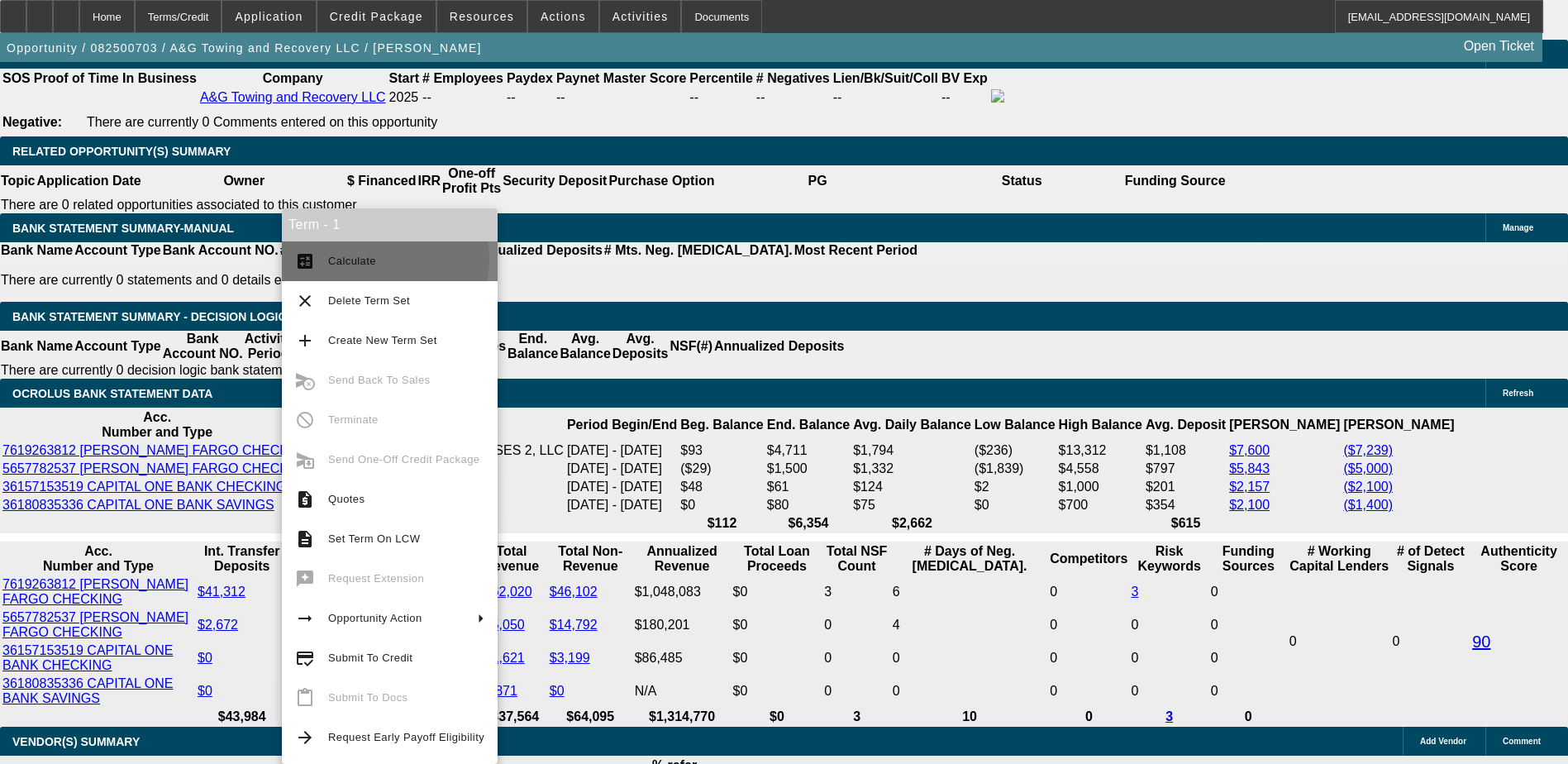
click at [383, 259] on span "Calculate" at bounding box center [406, 262] width 156 height 20
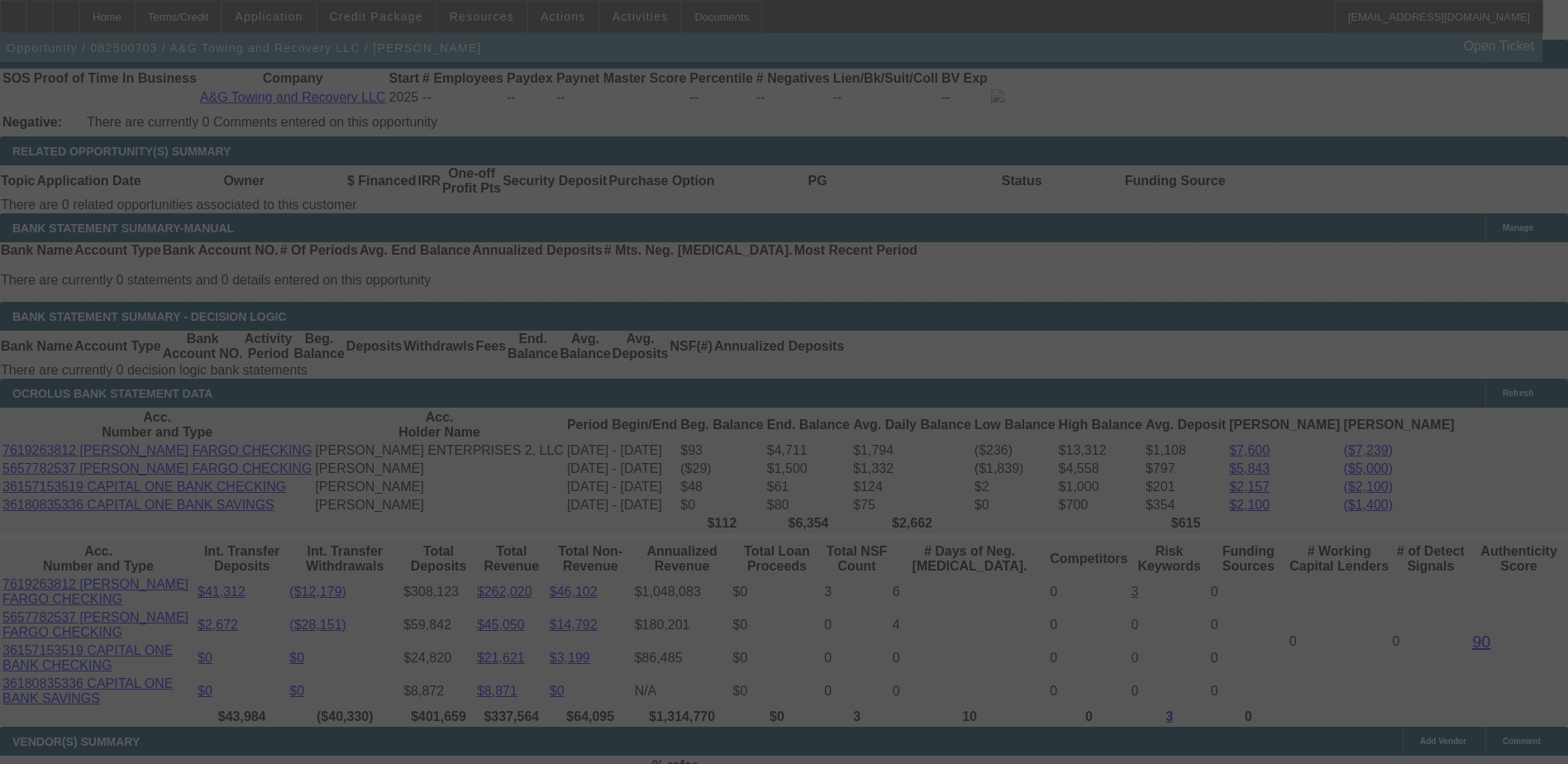
select select "0"
select select "0.1"
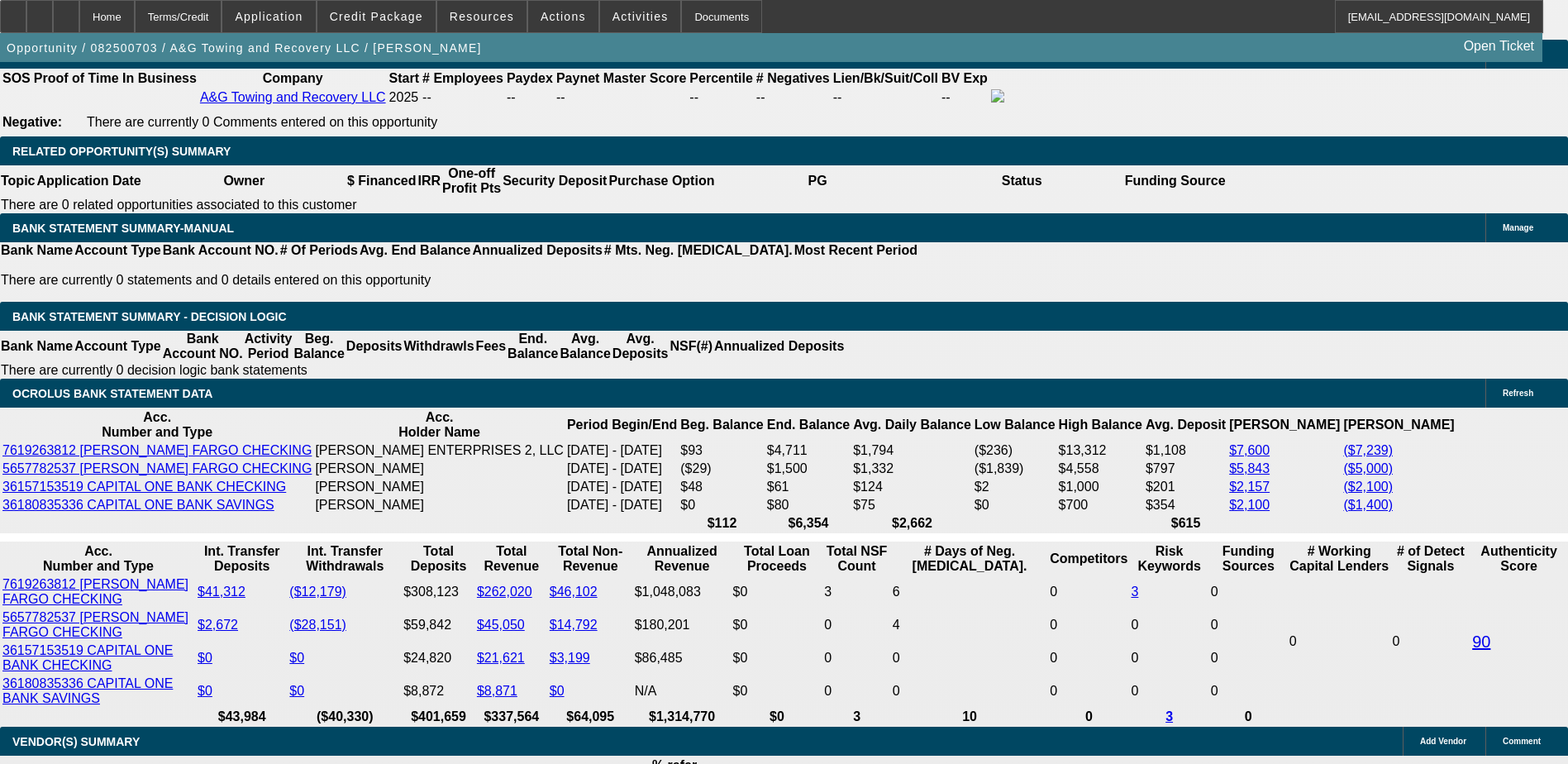
select select "17"
type input "UNKNOWN"
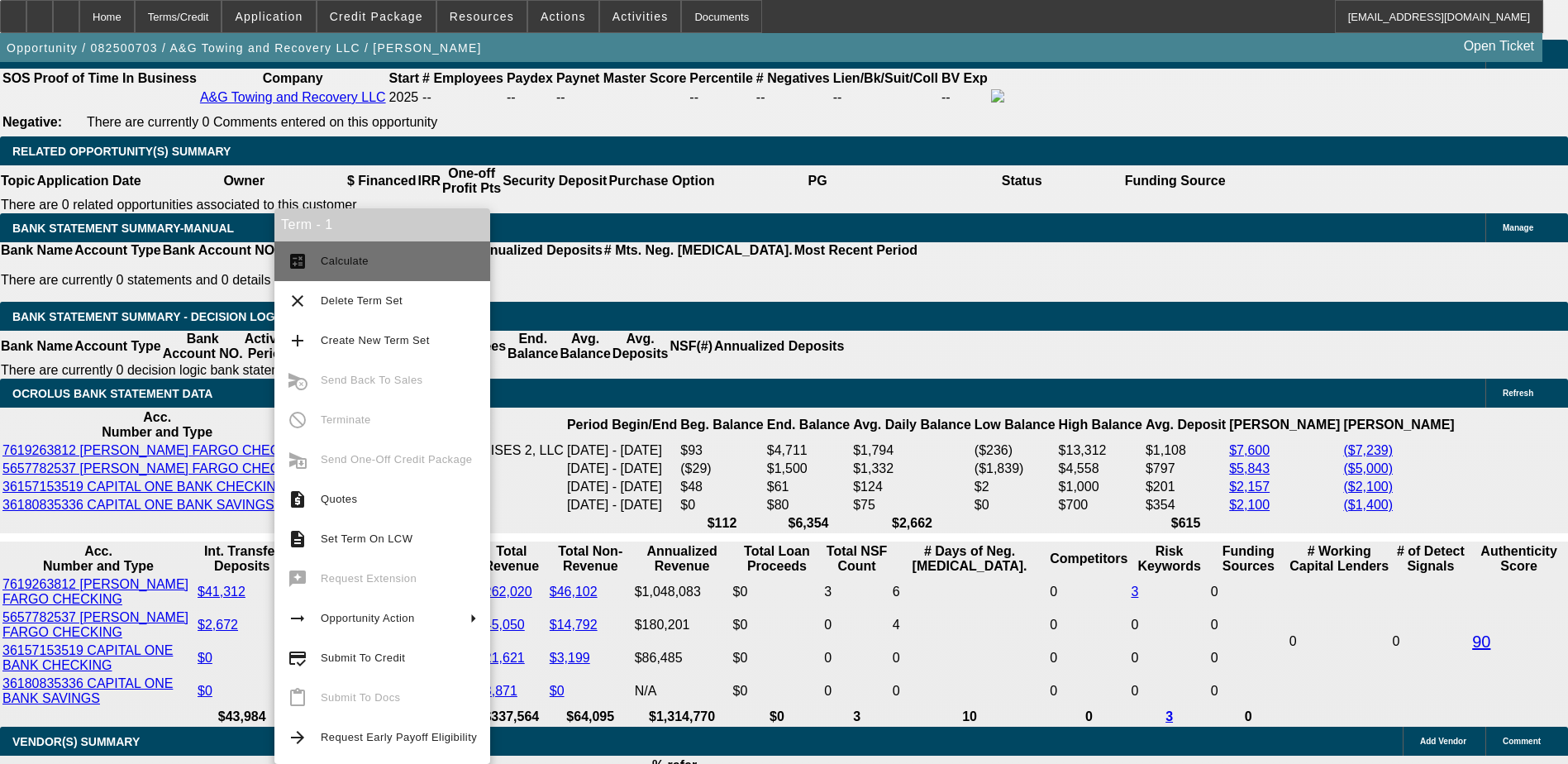
click at [383, 273] on button "calculate Calculate" at bounding box center [381, 261] width 216 height 39
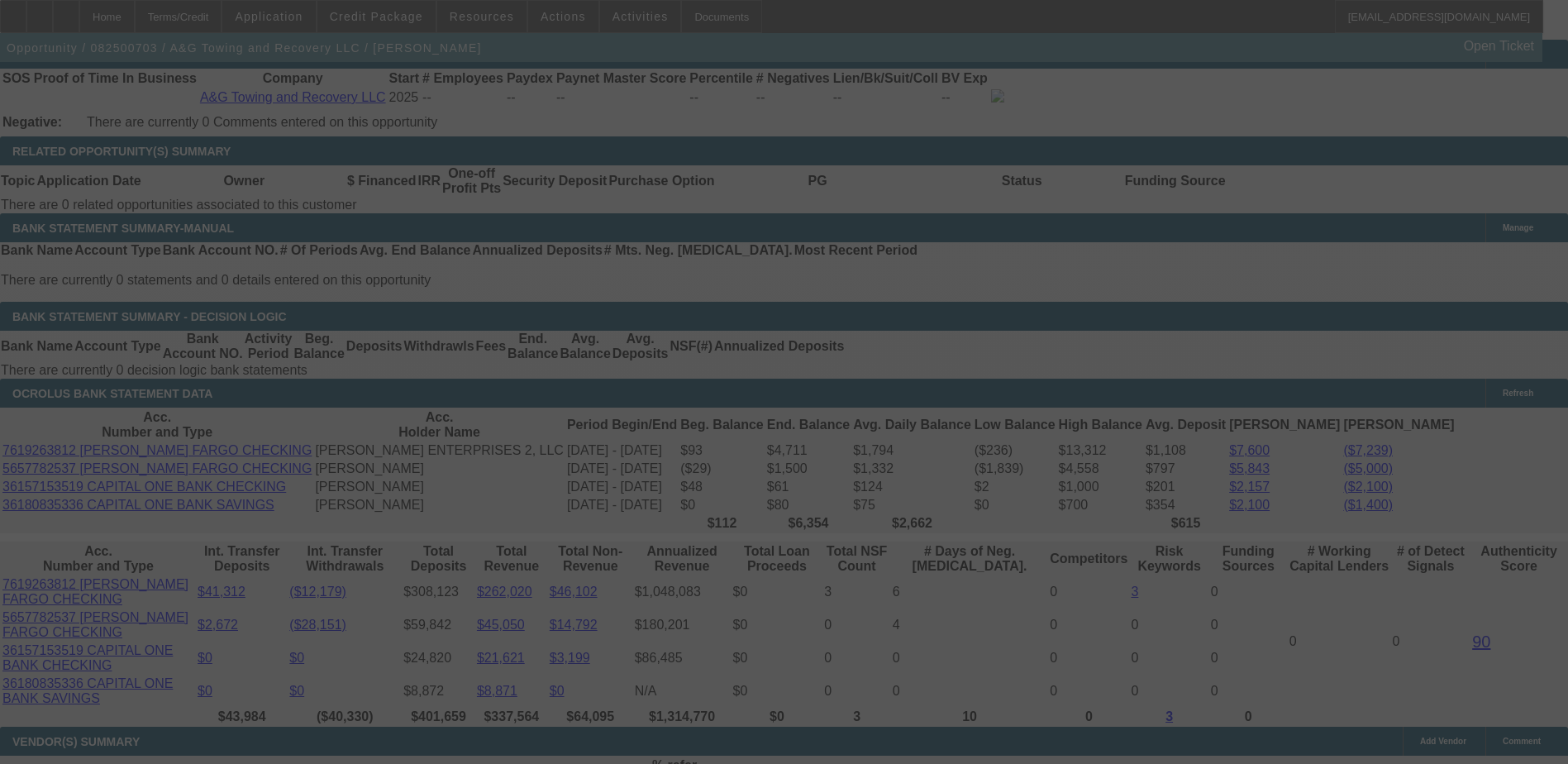
select select "0"
select select "0.1"
select select "17"
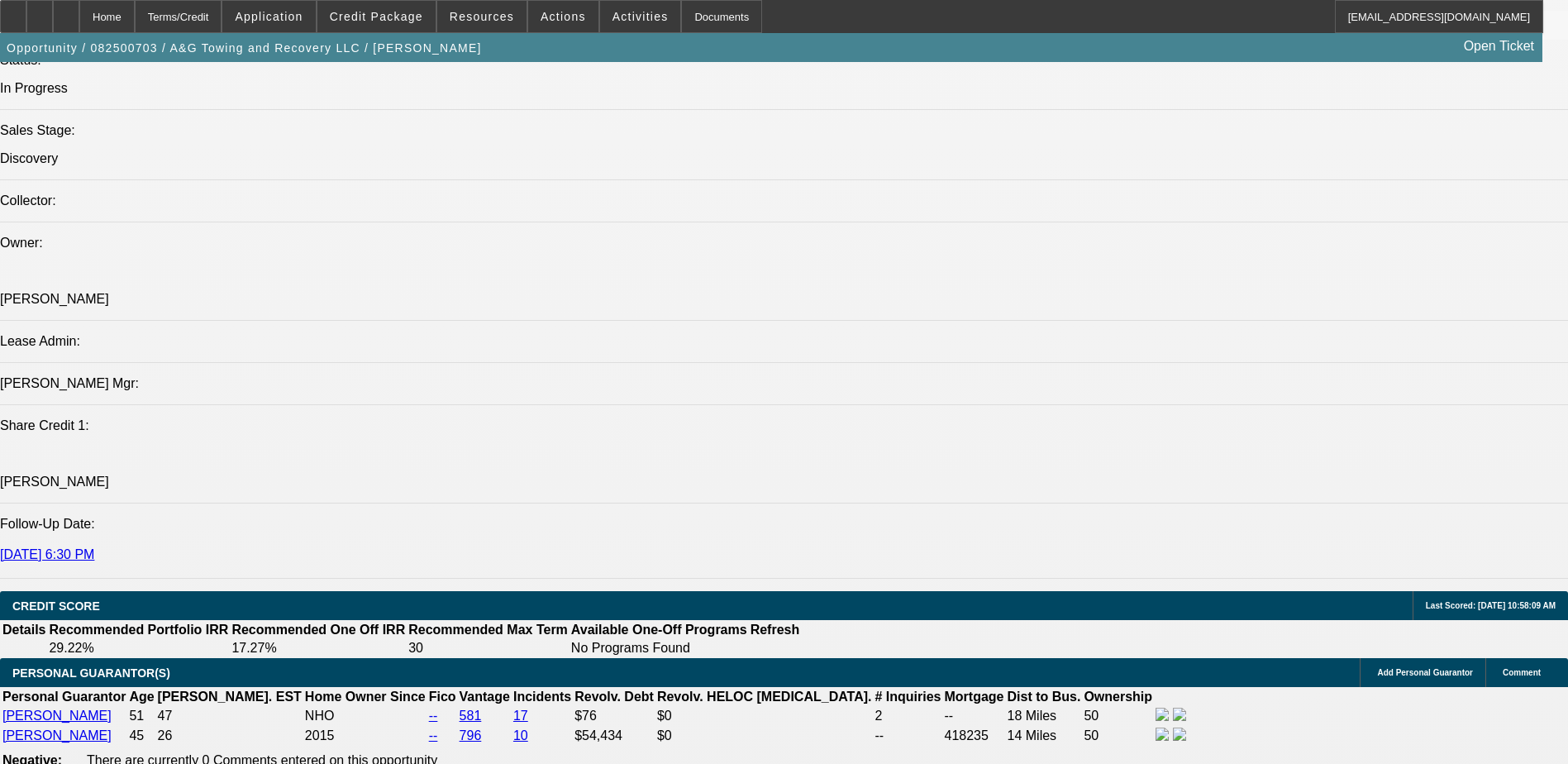
scroll to position [1858, 0]
